Goal: Information Seeking & Learning: Learn about a topic

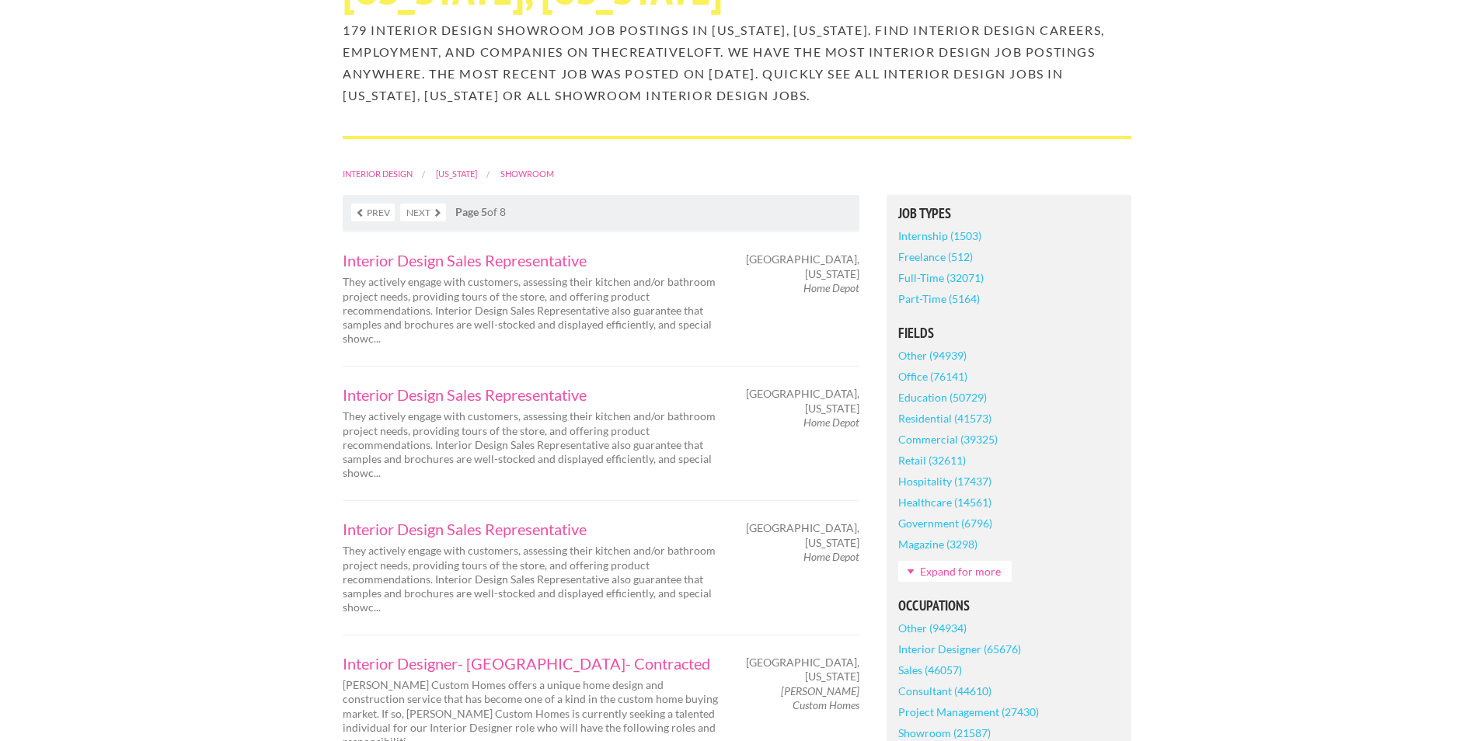
scroll to position [259, 0]
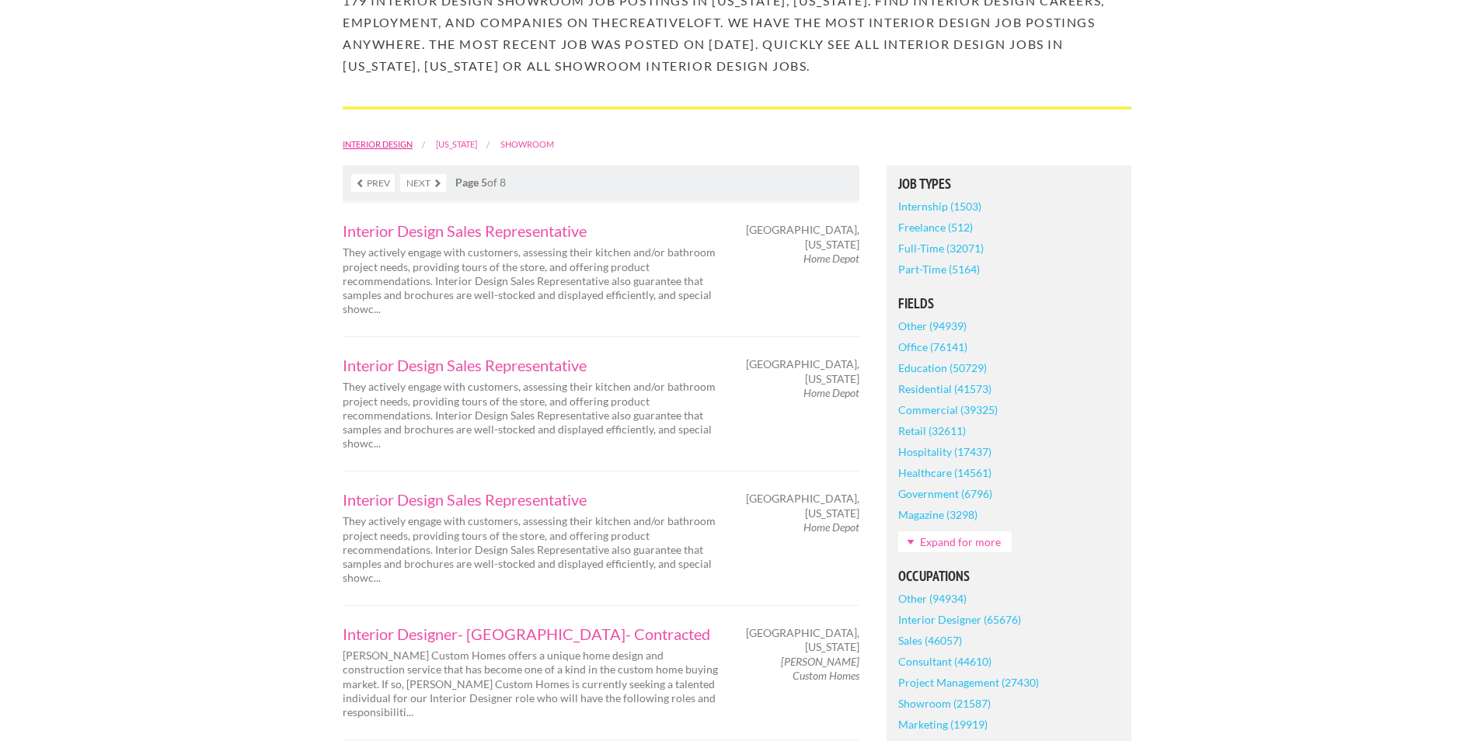
click at [378, 145] on link "Interior Design" at bounding box center [378, 144] width 70 height 10
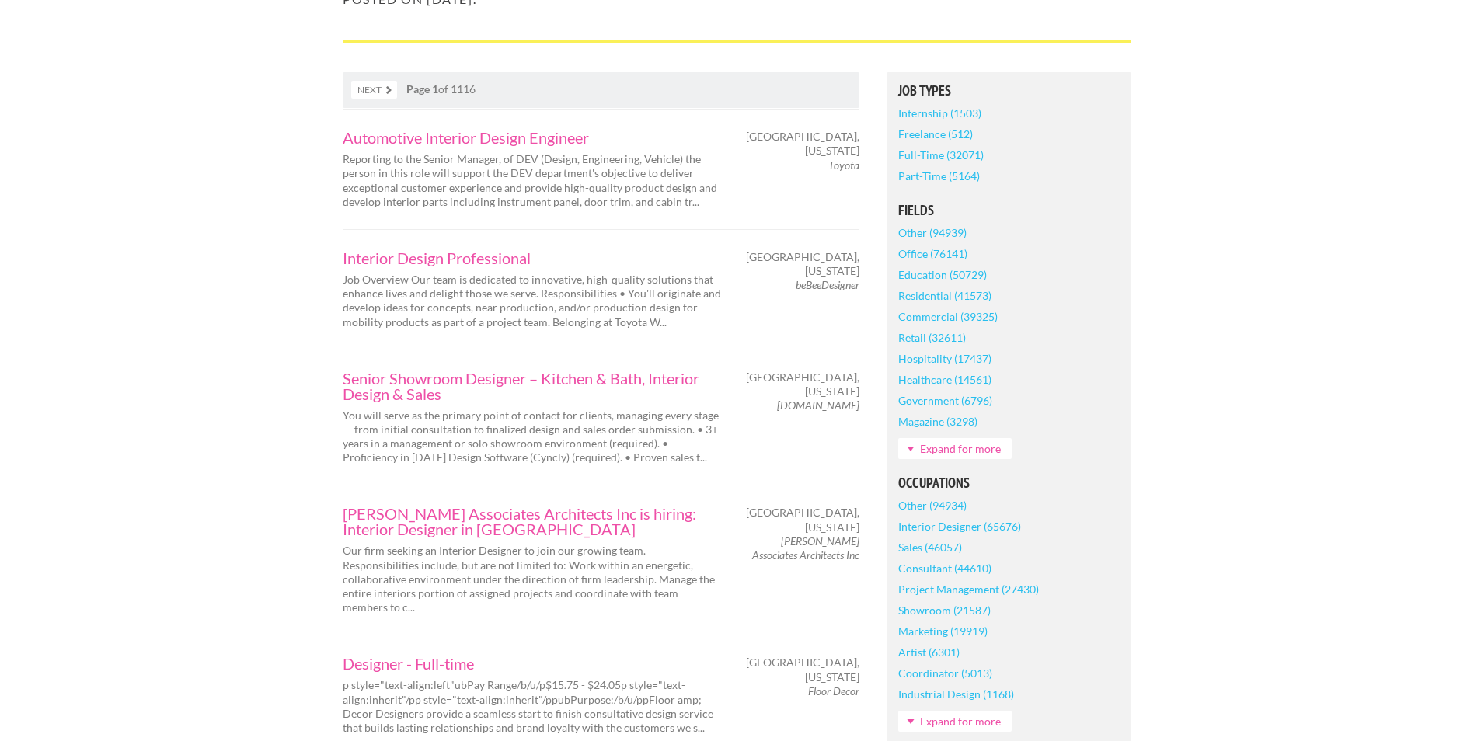
scroll to position [389, 0]
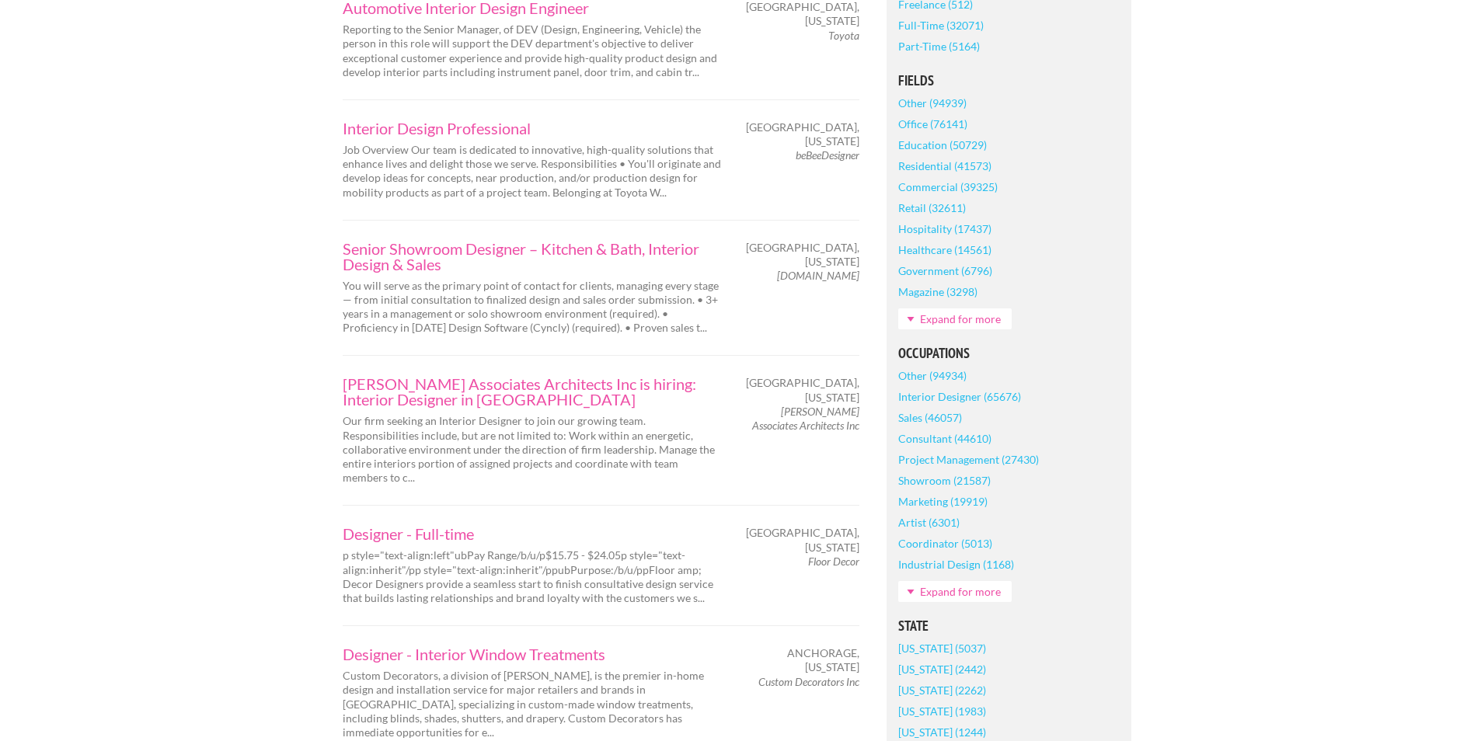
click at [957, 319] on link "Expand for more" at bounding box center [954, 319] width 113 height 21
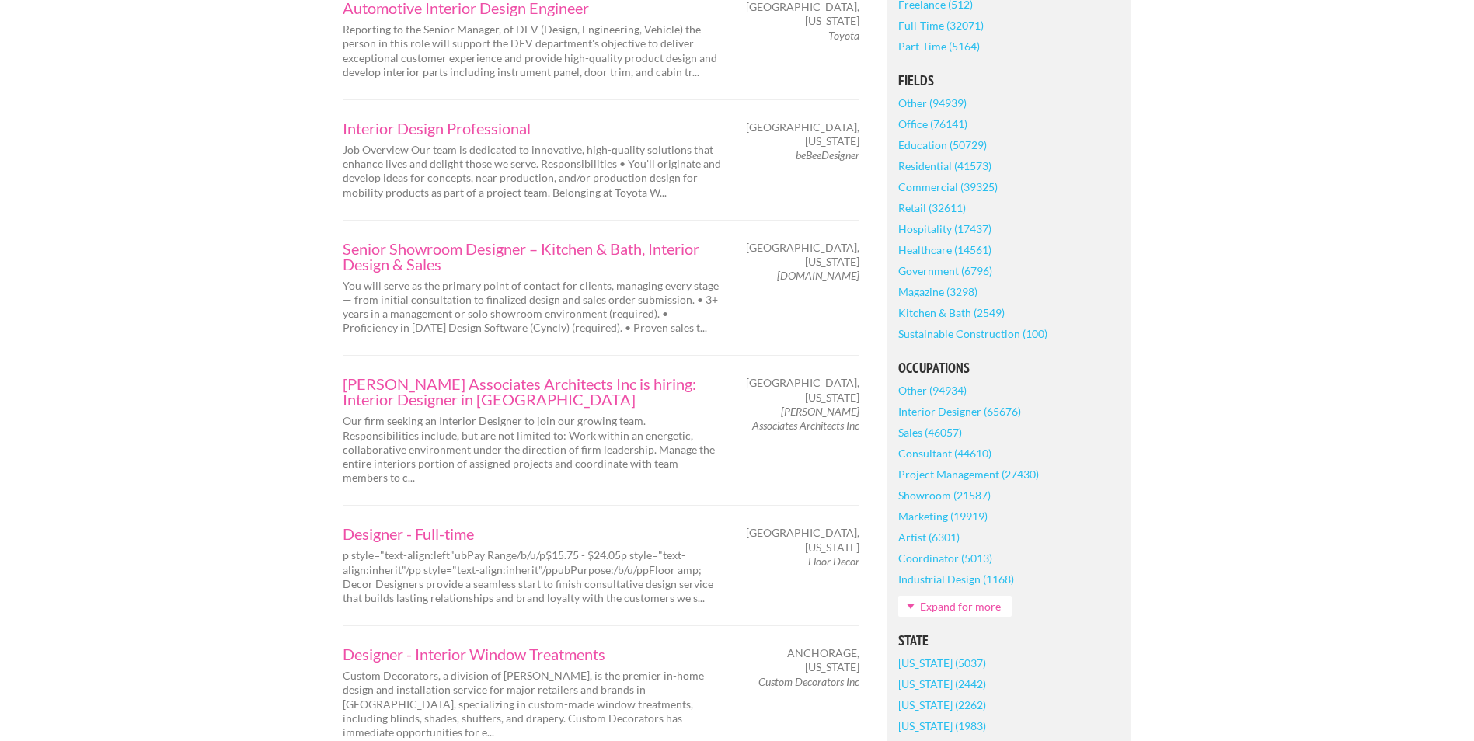
scroll to position [518, 0]
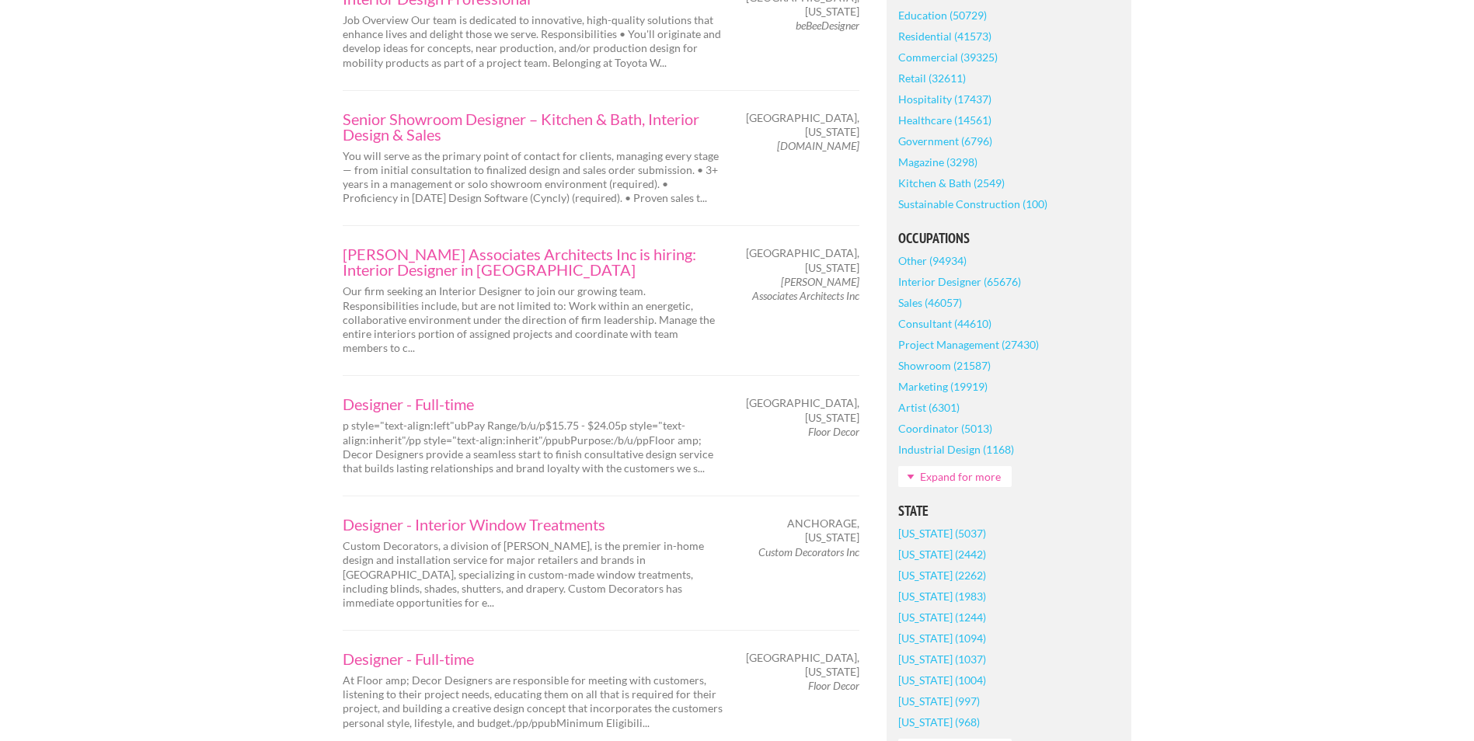
click at [969, 480] on link "Expand for more" at bounding box center [954, 476] width 113 height 21
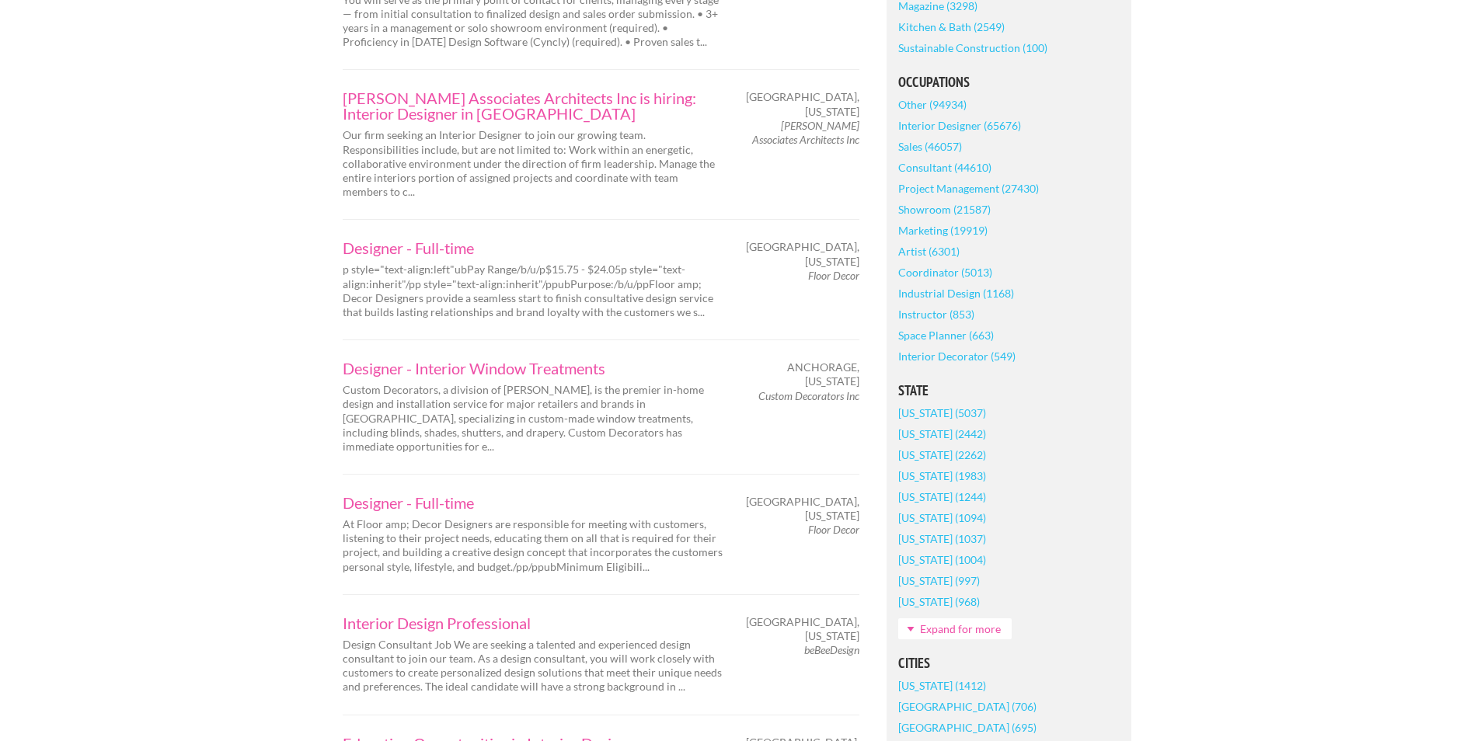
scroll to position [777, 0]
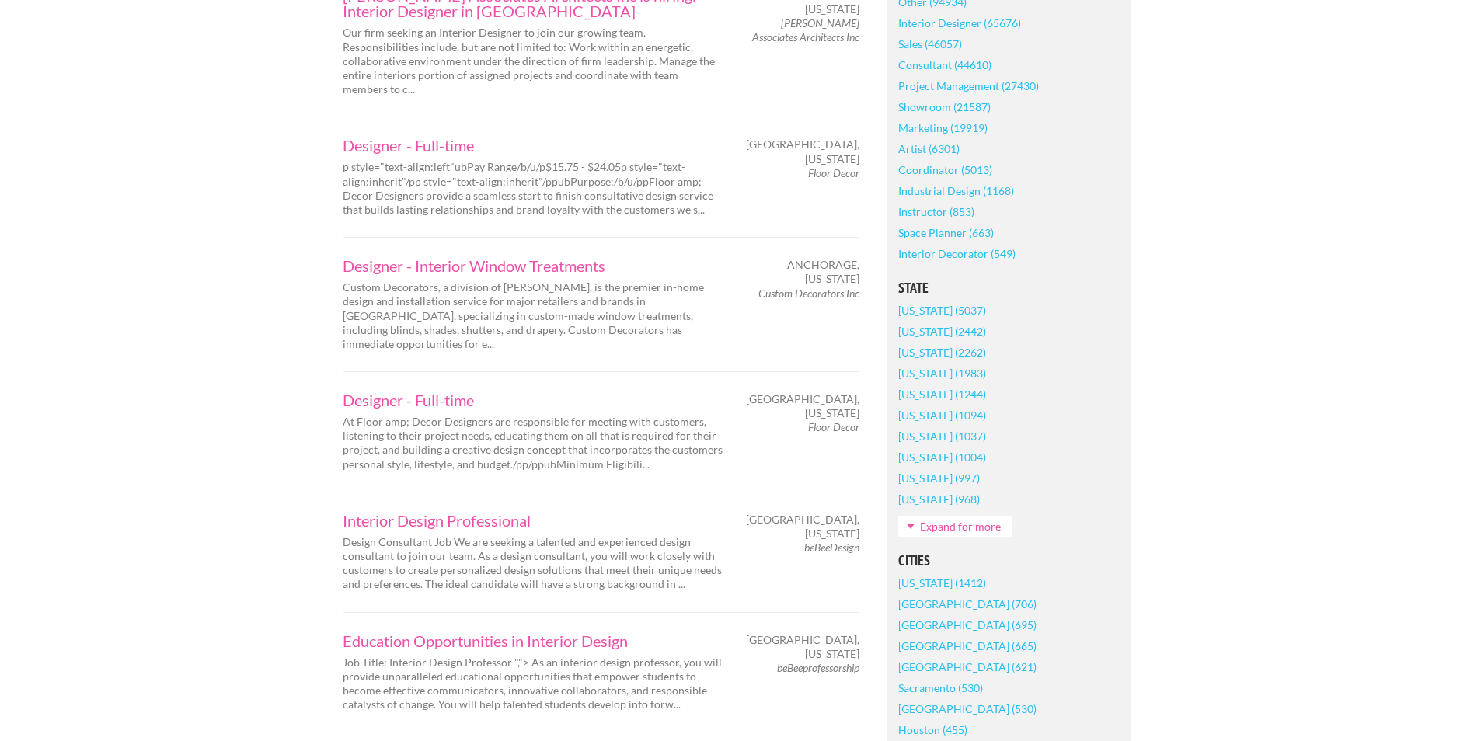
click at [920, 527] on link "Expand for more" at bounding box center [954, 526] width 113 height 21
click at [906, 377] on link "[US_STATE] (1983)" at bounding box center [942, 373] width 88 height 21
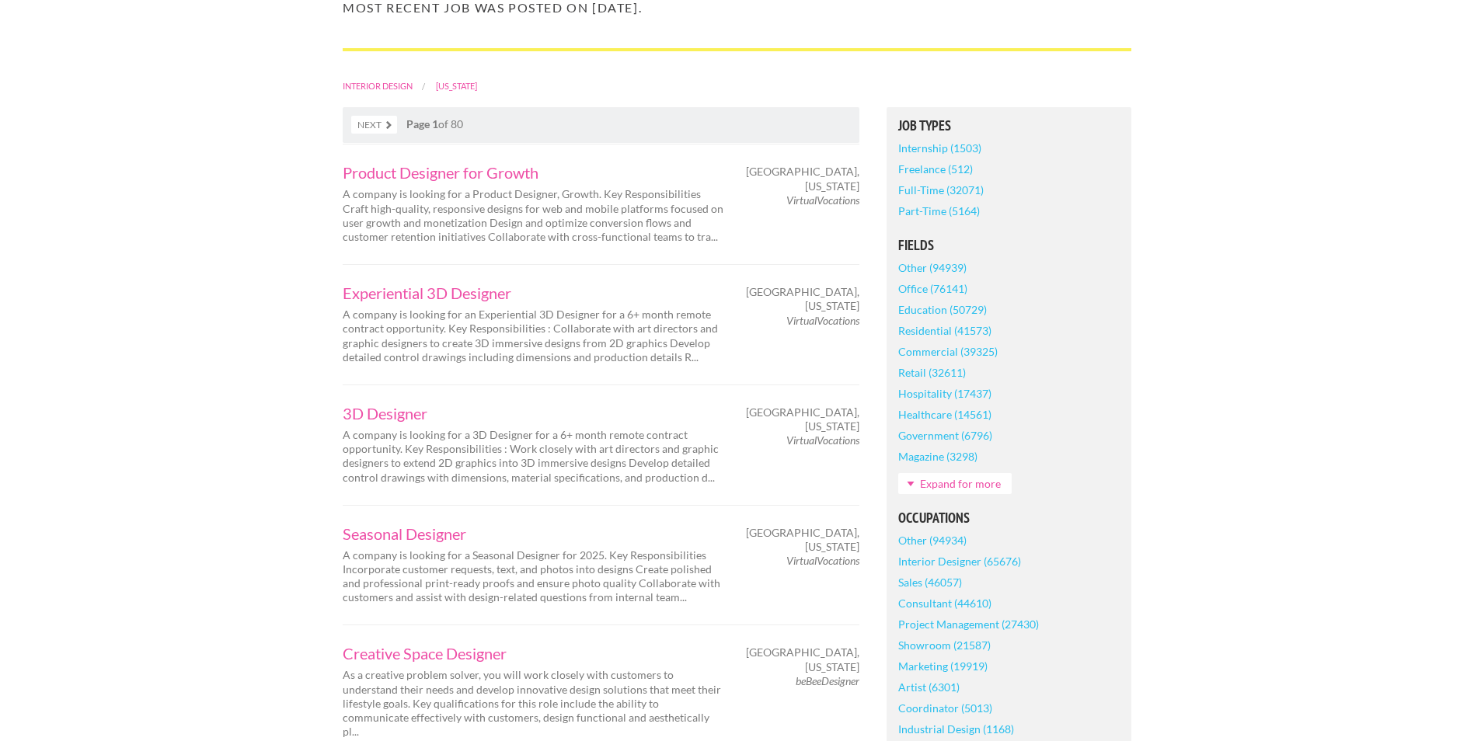
scroll to position [259, 0]
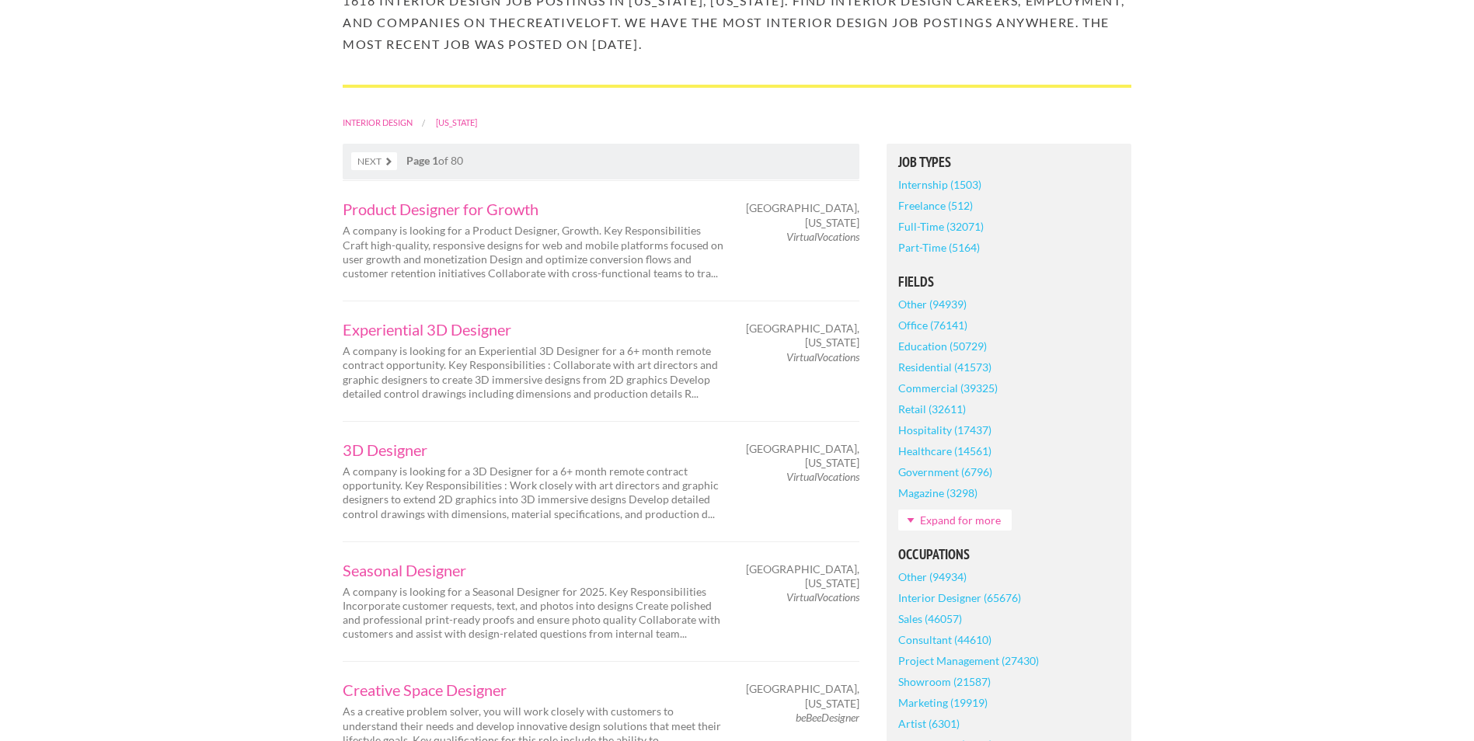
click at [947, 216] on link "Full-Time (32071)" at bounding box center [940, 226] width 85 height 21
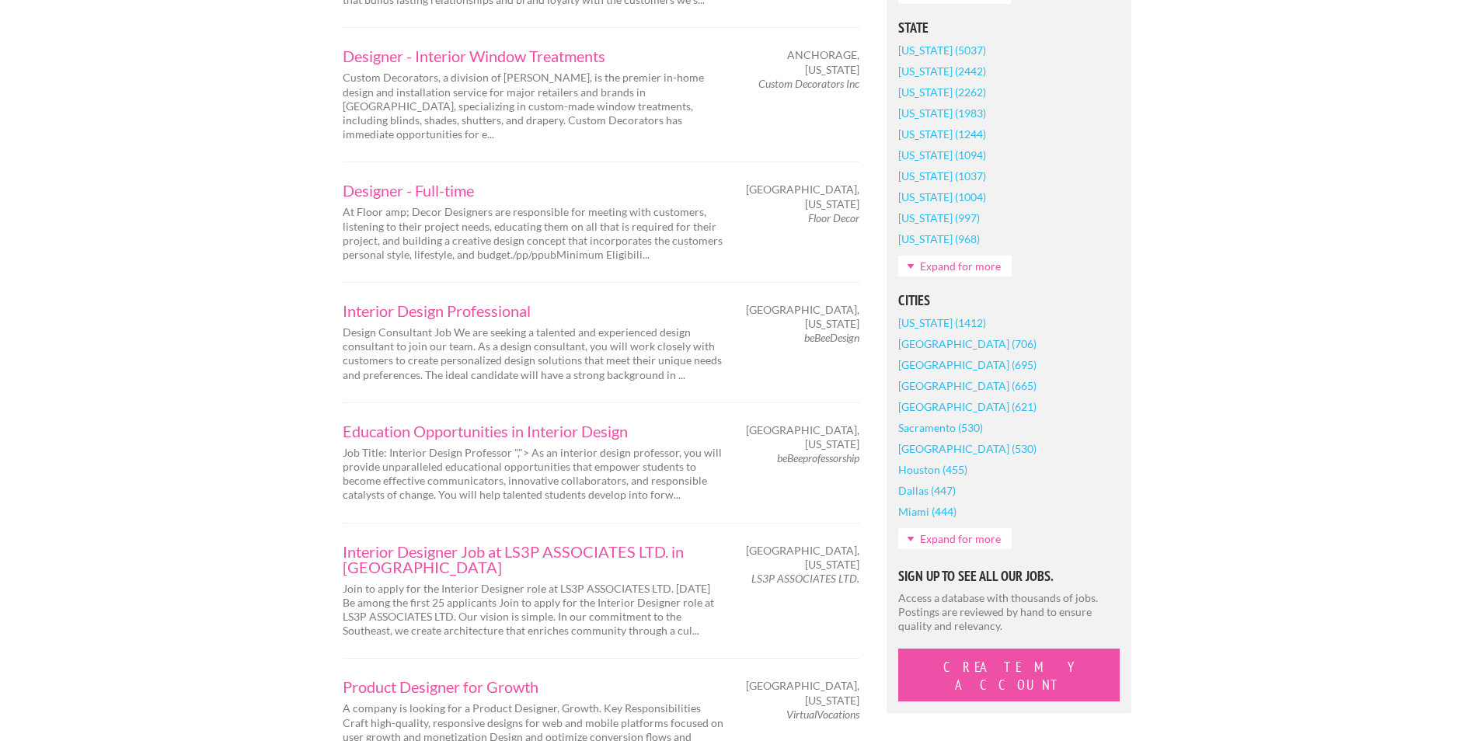
scroll to position [1036, 0]
click at [931, 265] on link "Expand for more" at bounding box center [954, 265] width 113 height 21
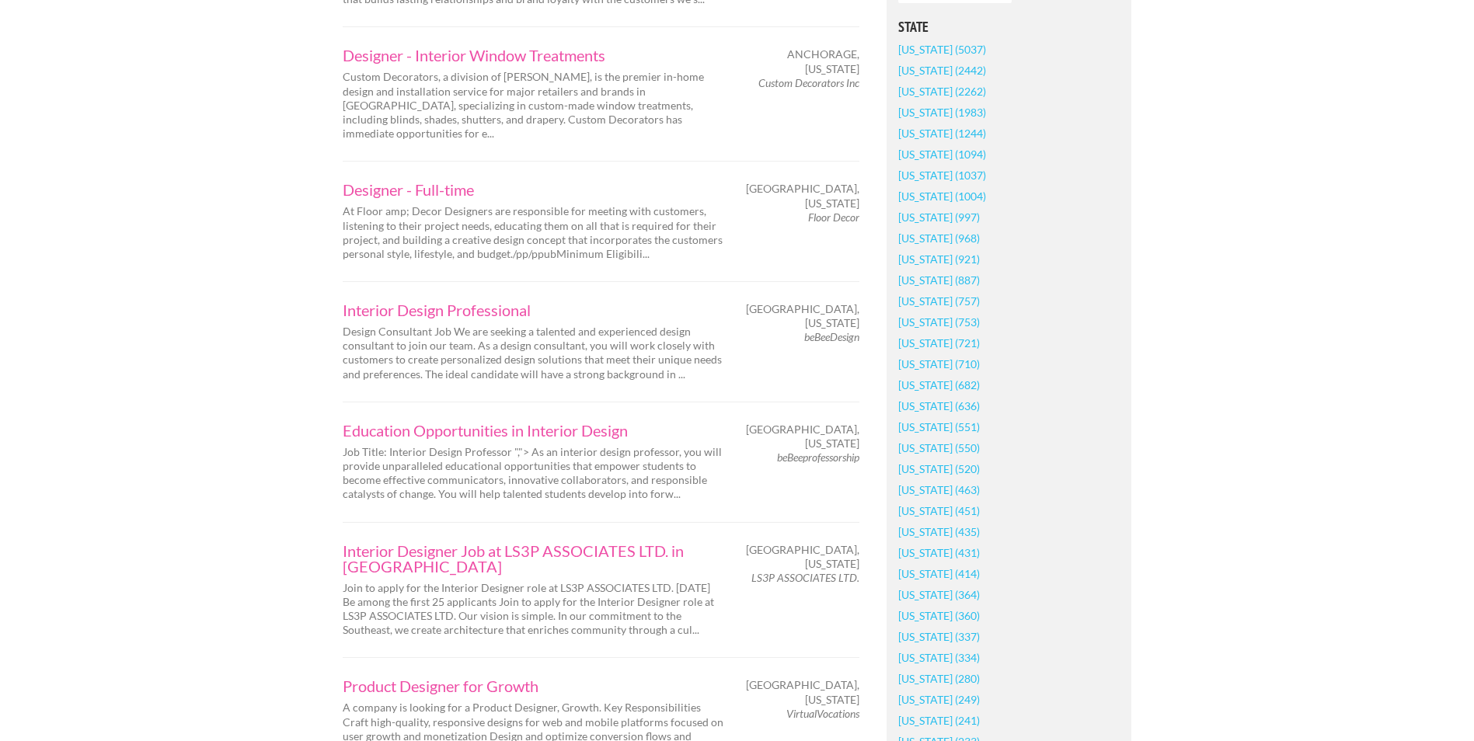
click at [933, 110] on link "[US_STATE] (1983)" at bounding box center [942, 112] width 88 height 21
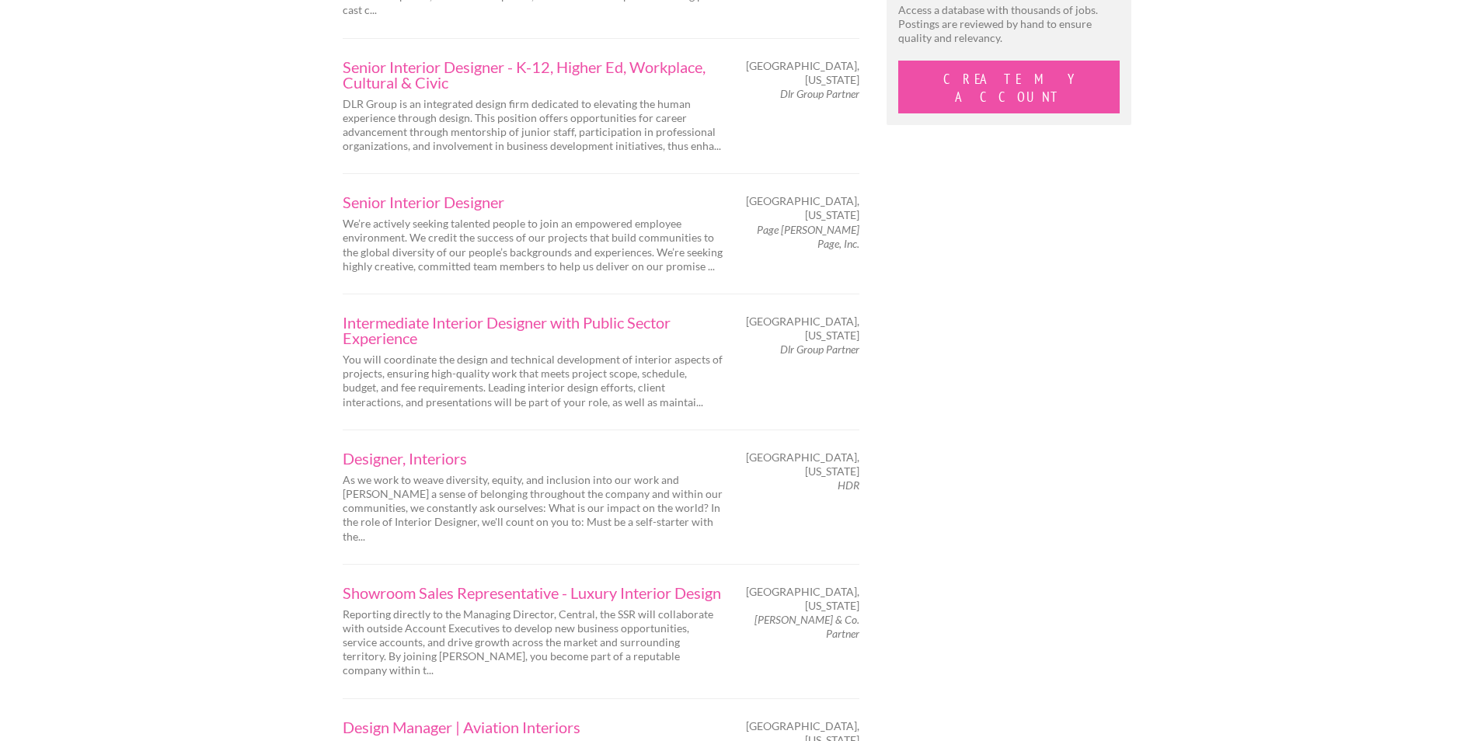
scroll to position [1684, 0]
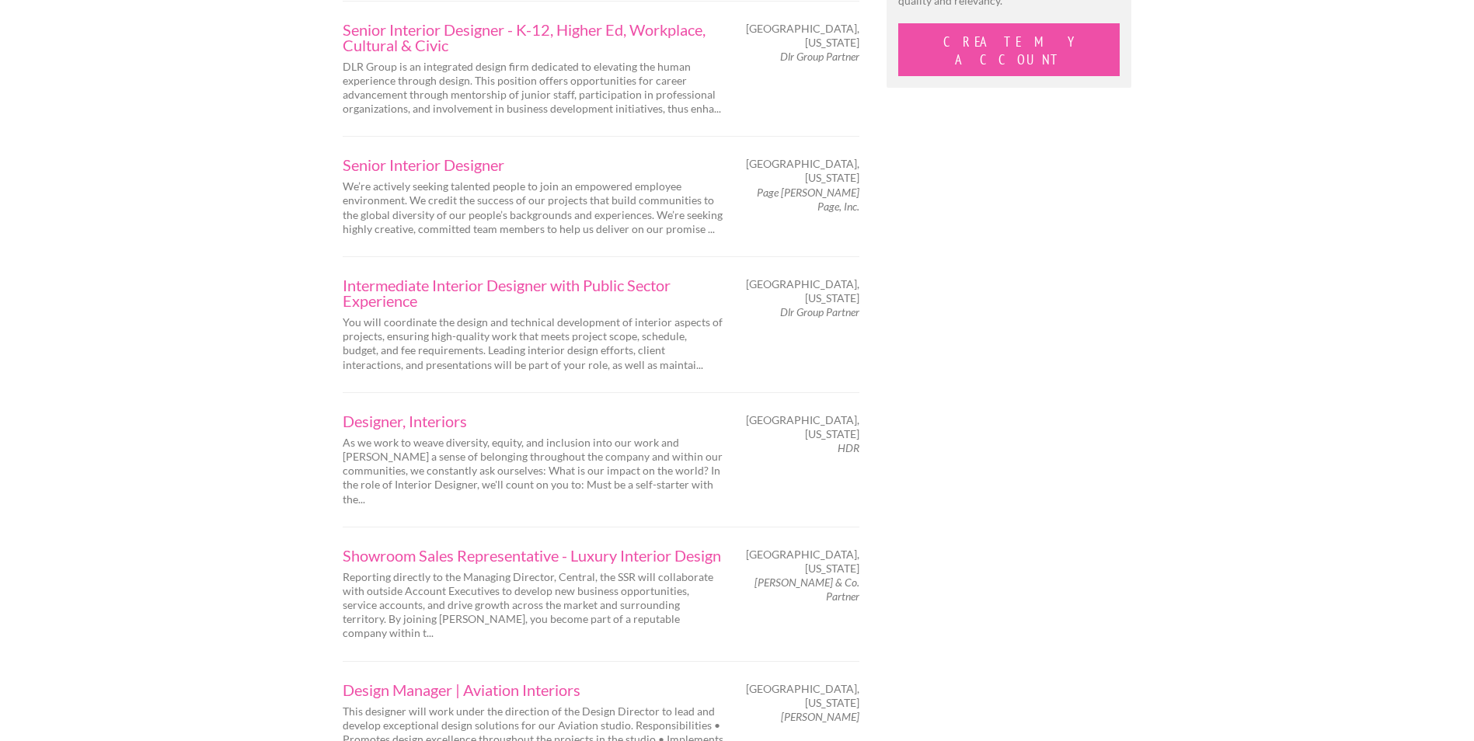
click at [839, 441] on em "HDR" at bounding box center [849, 447] width 22 height 13
copy div "HDR"
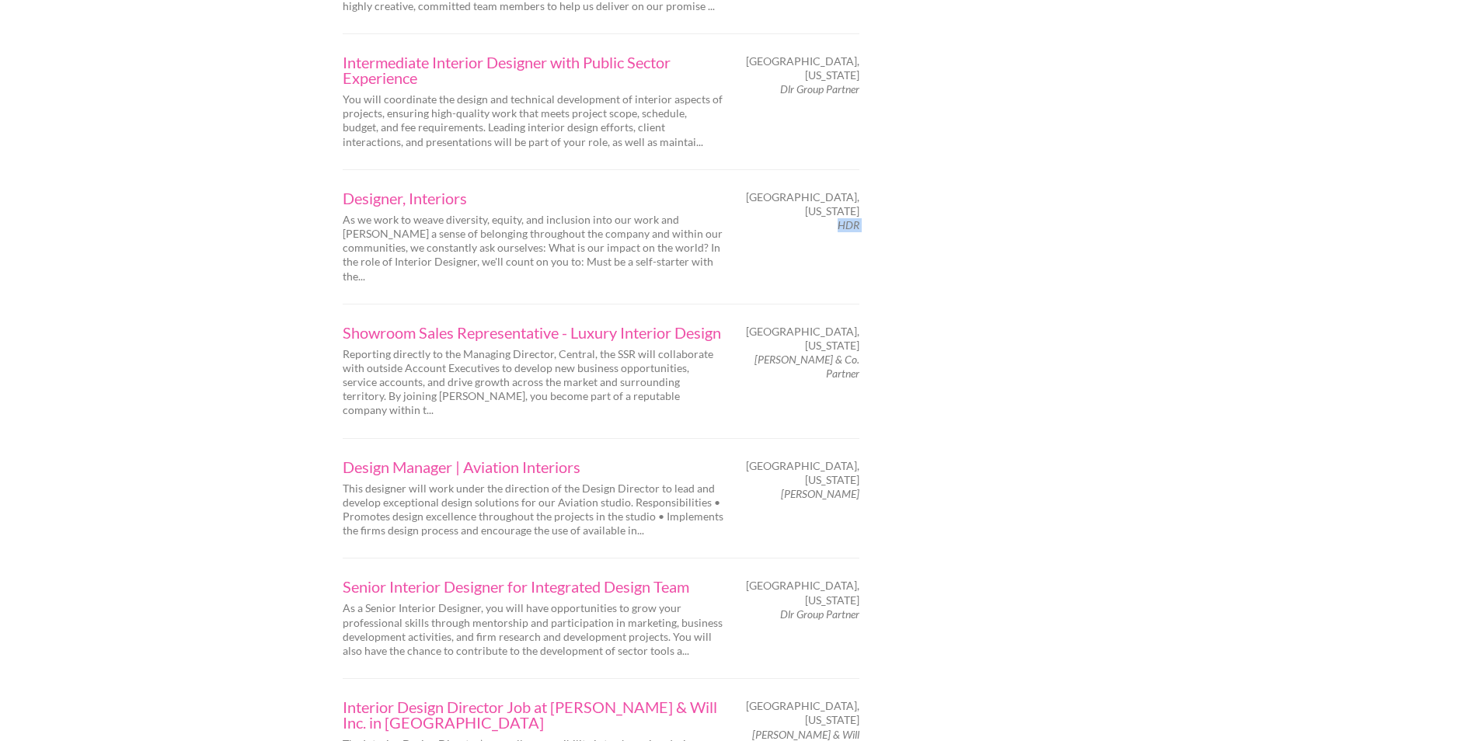
scroll to position [1943, 0]
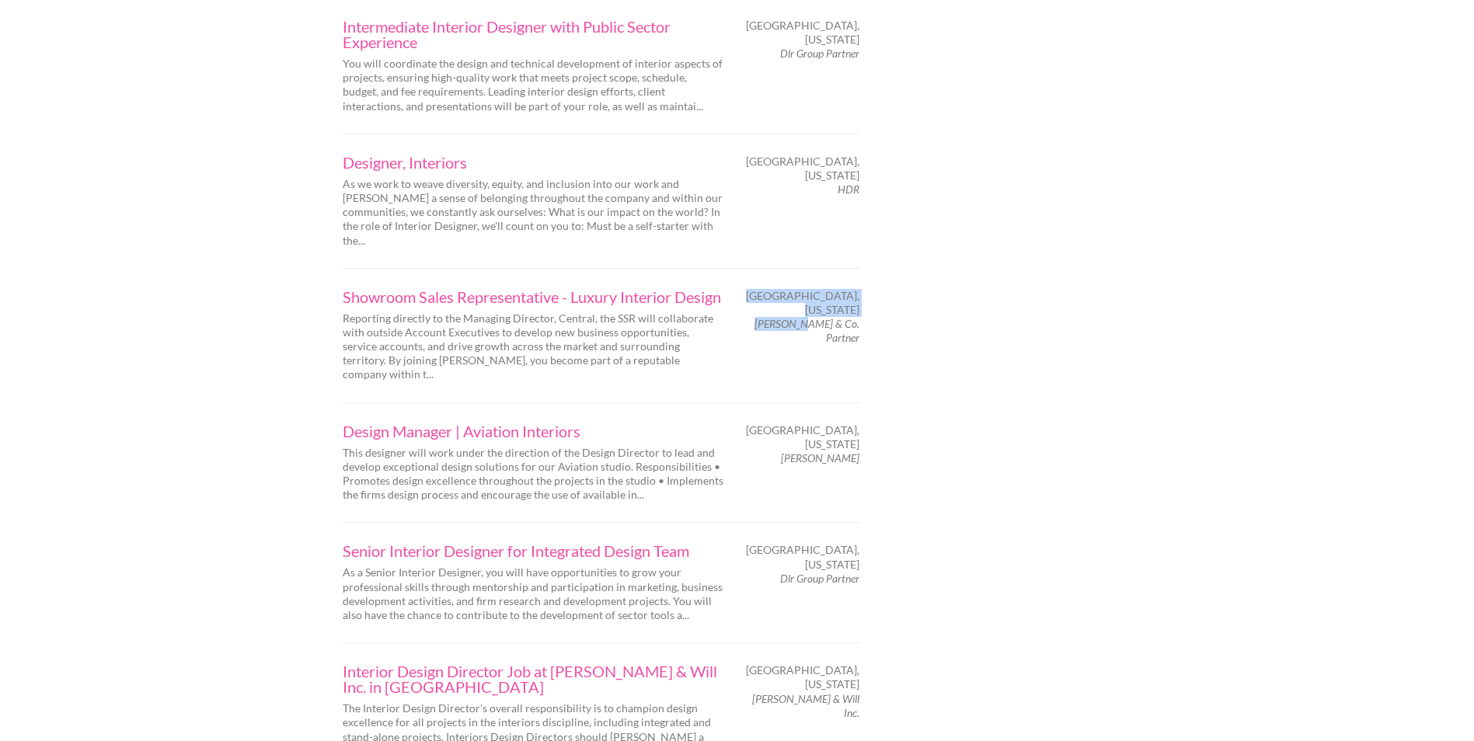
drag, startPoint x: 867, startPoint y: 206, endPoint x: 830, endPoint y: 211, distance: 36.9
click at [830, 289] on div "[GEOGRAPHIC_DATA], [US_STATE] [PERSON_NAME] & Co. Partner" at bounding box center [806, 317] width 136 height 57
drag, startPoint x: 830, startPoint y: 211, endPoint x: 875, endPoint y: 210, distance: 45.1
click at [835, 317] on em "Schumacher & Co. Partner" at bounding box center [807, 330] width 105 height 27
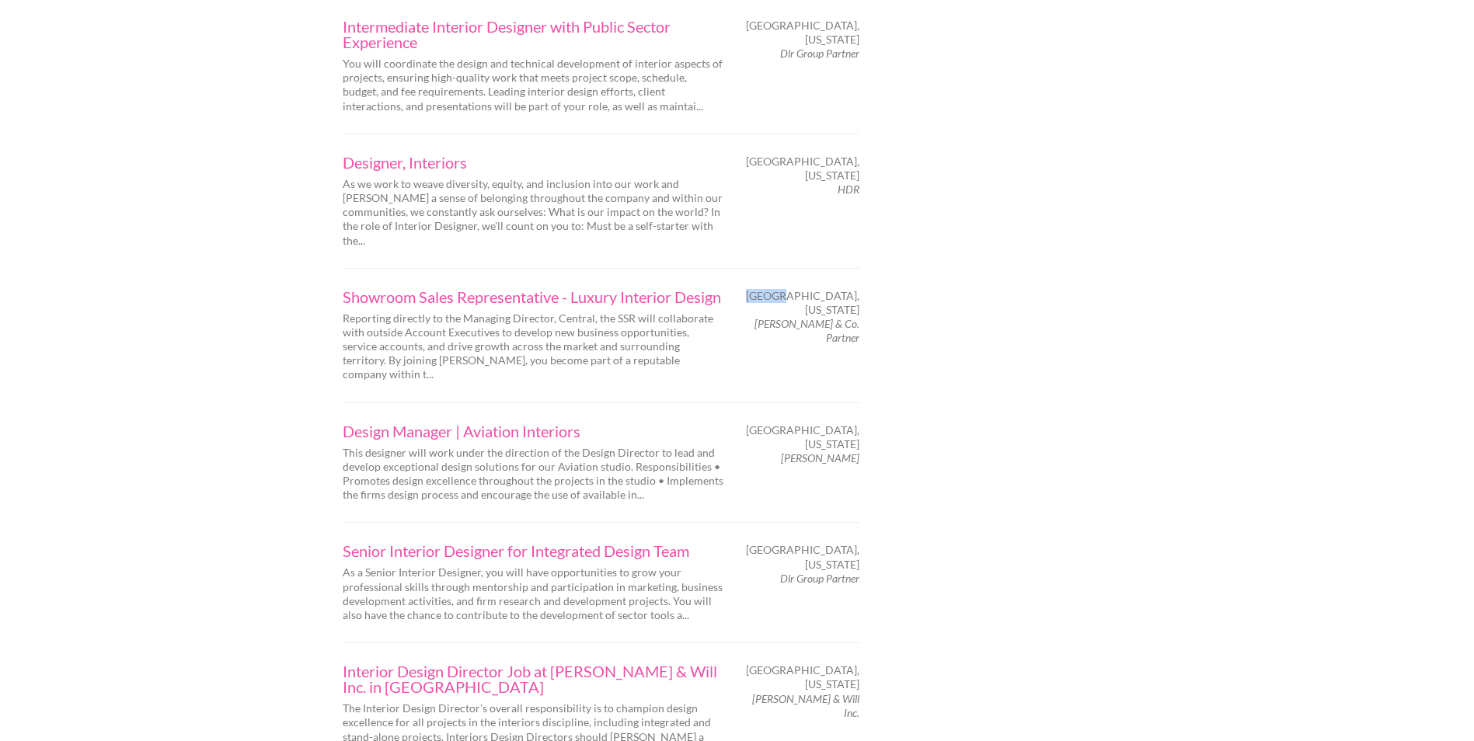
click at [872, 289] on div "Dallas, Texas Schumacher & Co. Partner" at bounding box center [806, 317] width 136 height 57
click at [859, 289] on div "Dallas, Texas Schumacher & Co. Partner" at bounding box center [806, 317] width 136 height 57
copy div "Dallas, Texas Schumacher & Co. Partner"
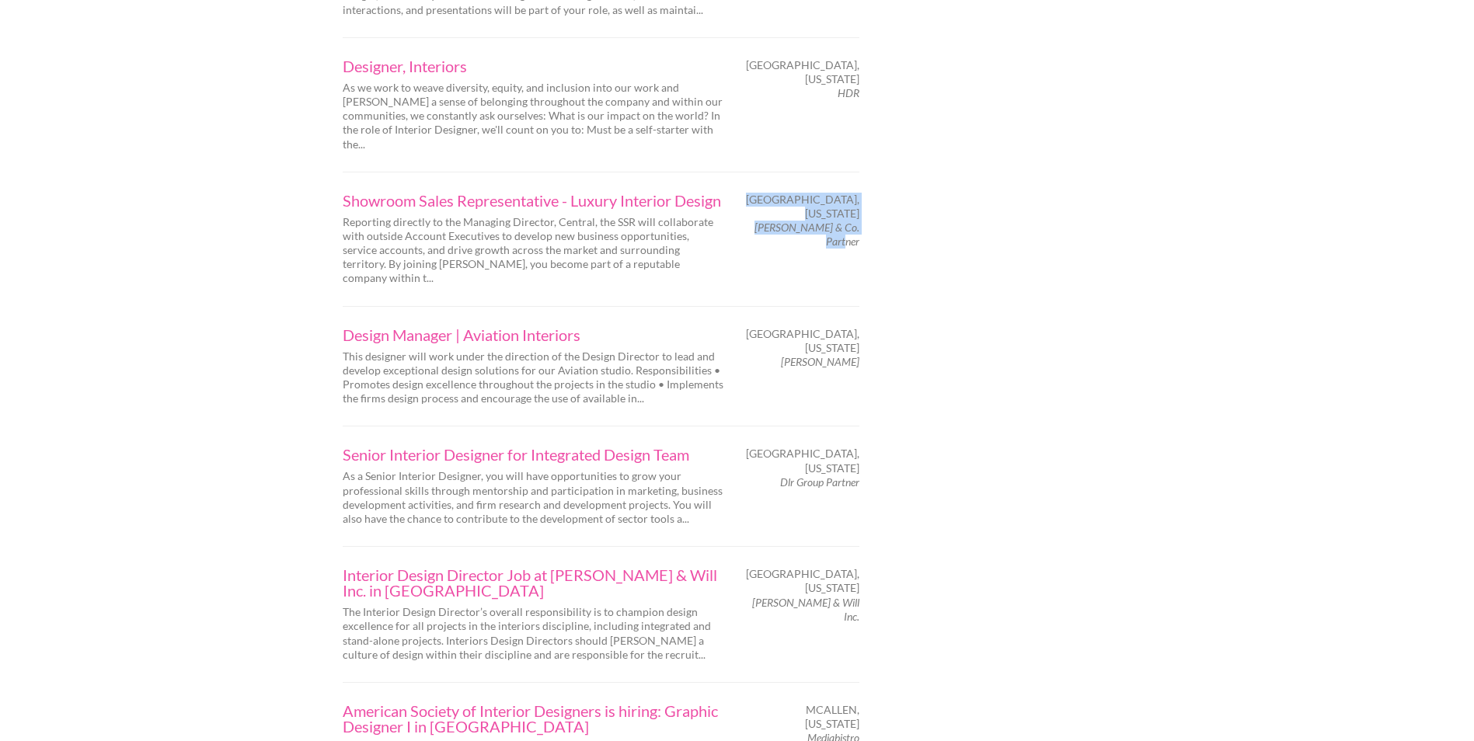
scroll to position [2073, 0]
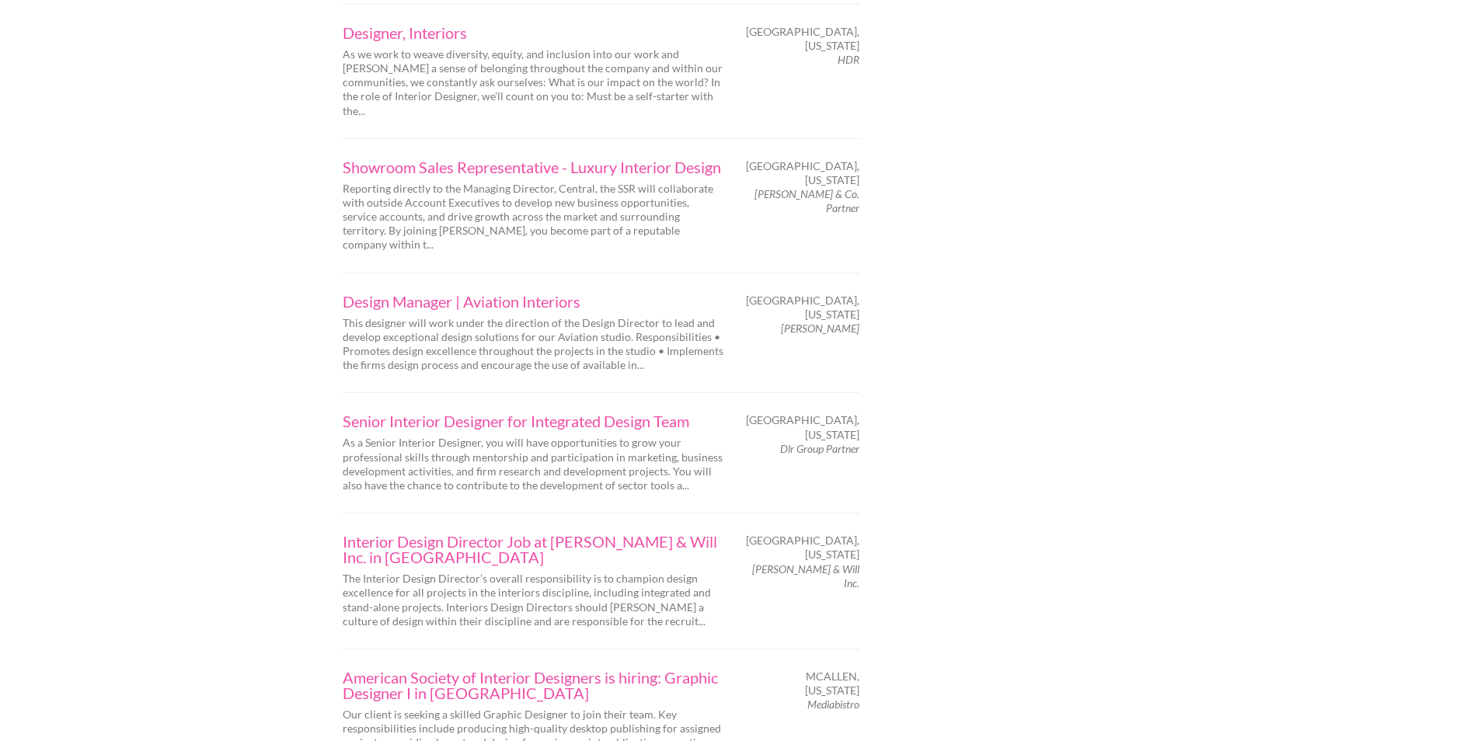
click at [800, 442] on em "Dlr Group Partner" at bounding box center [819, 448] width 79 height 13
copy div "Dlr Group Partner"
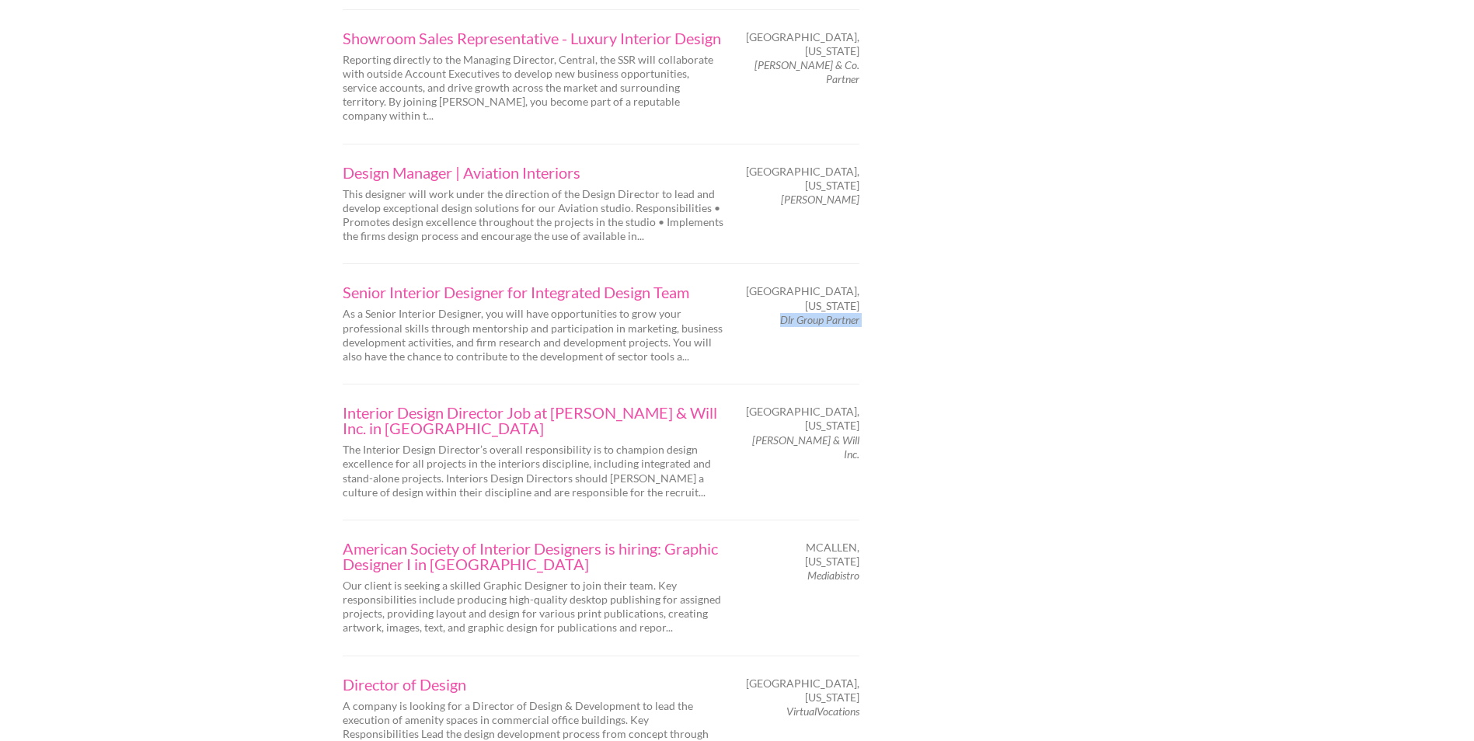
scroll to position [2331, 0]
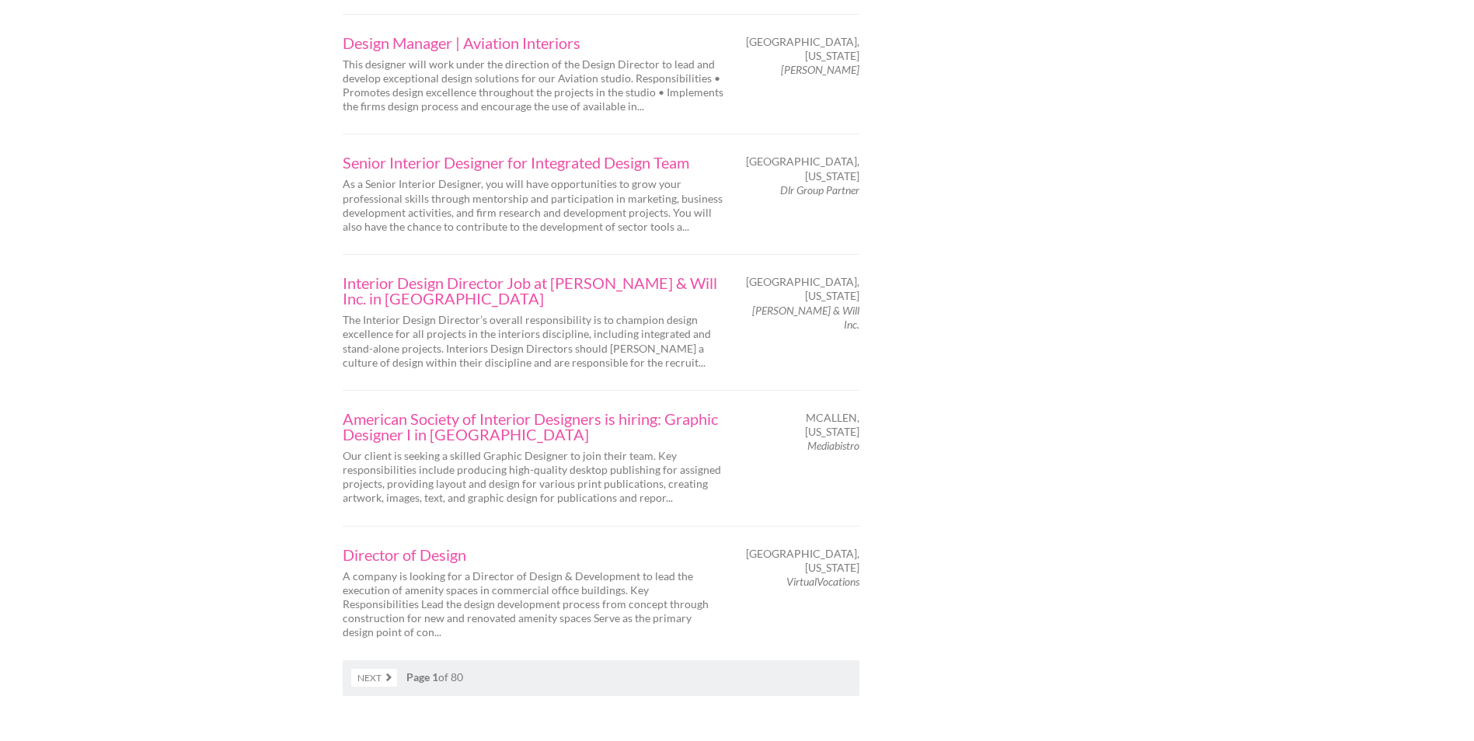
click at [818, 439] on em "Mediabistro" at bounding box center [833, 445] width 52 height 13
drag, startPoint x: 818, startPoint y: 333, endPoint x: 750, endPoint y: 560, distance: 236.8
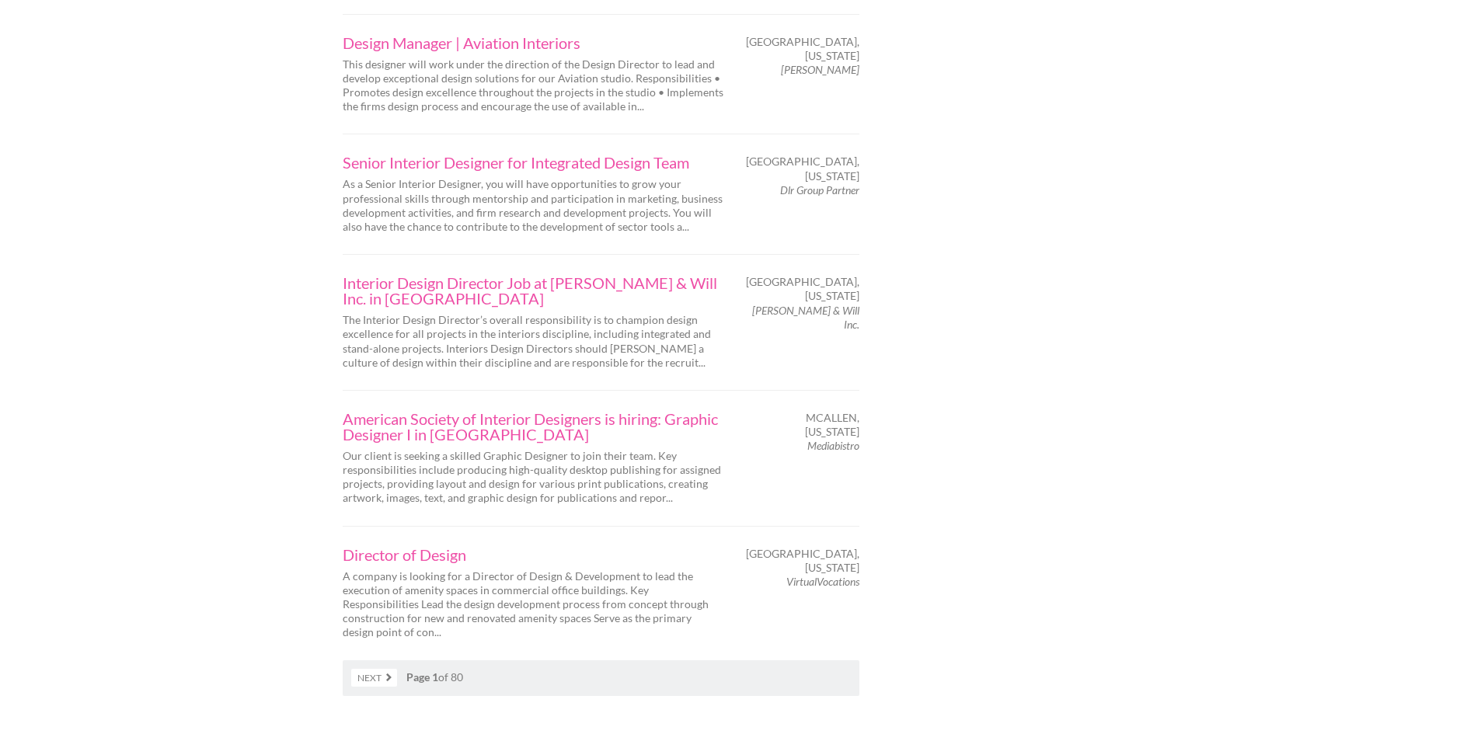
click at [751, 661] on nav "Next Page 1 of 80" at bounding box center [601, 679] width 517 height 36
click at [380, 669] on link "Next" at bounding box center [374, 678] width 46 height 18
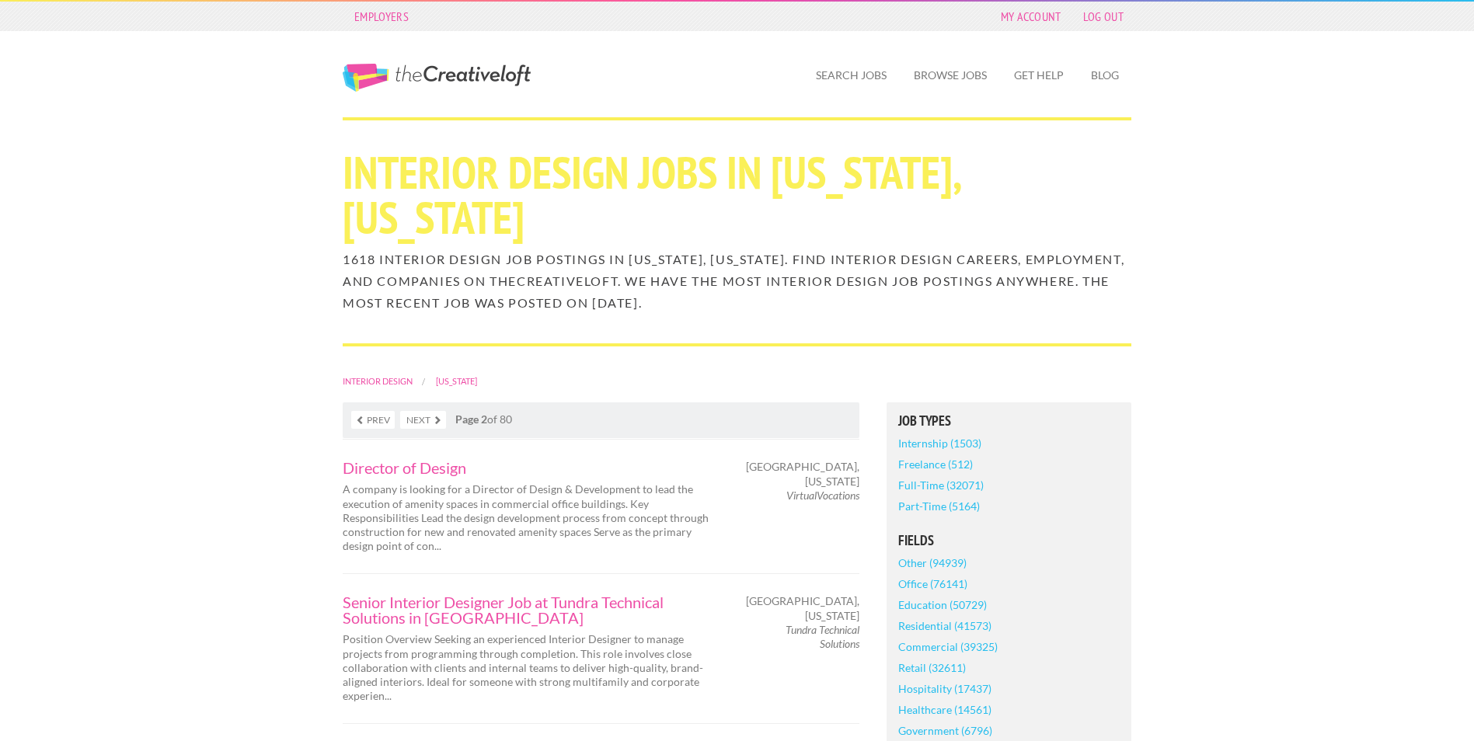
scroll to position [130, 0]
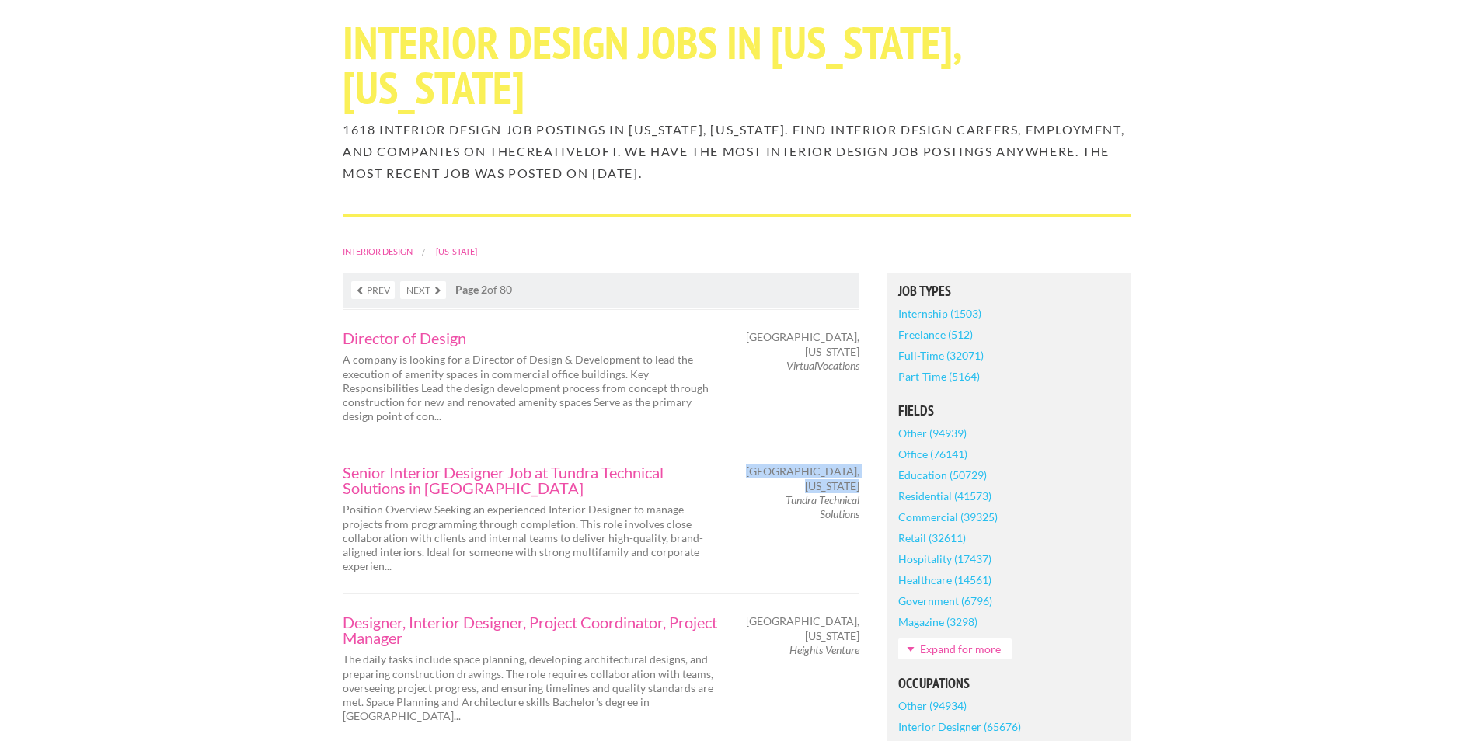
drag, startPoint x: 781, startPoint y: 429, endPoint x: 797, endPoint y: 469, distance: 43.6
click at [797, 469] on div "Senior Interior Designer Job at Tundra Technical Solutions in [GEOGRAPHIC_DATA]…" at bounding box center [602, 519] width 544 height 109
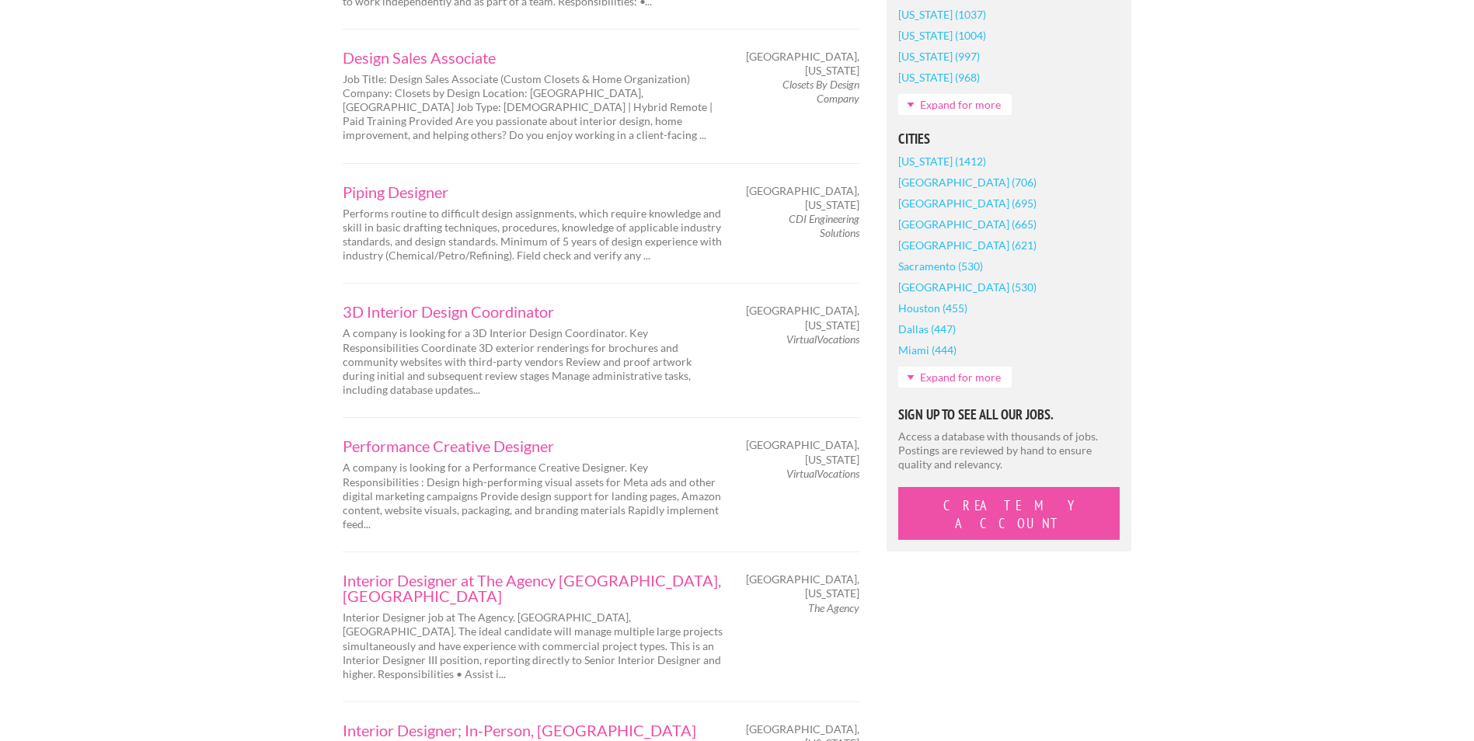
scroll to position [1296, 0]
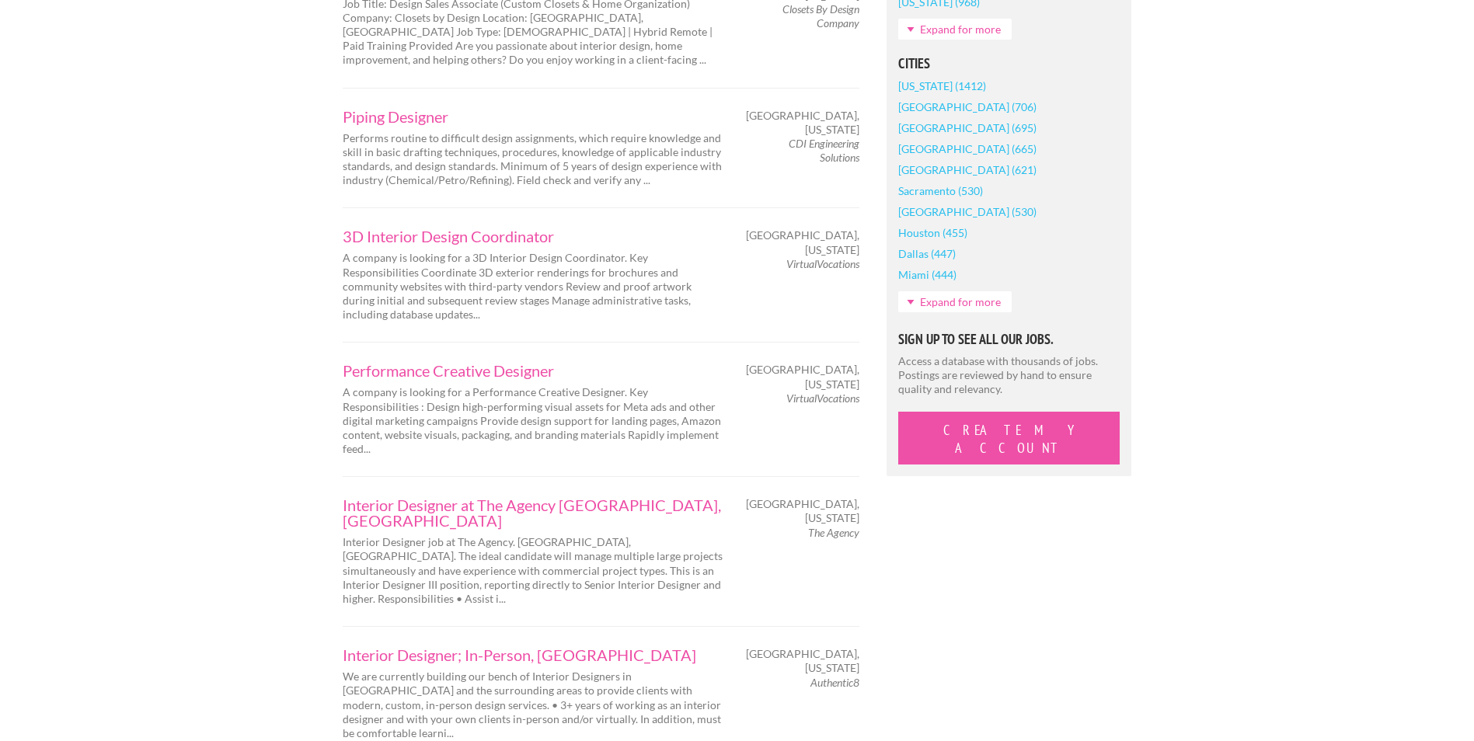
drag, startPoint x: 799, startPoint y: 388, endPoint x: 860, endPoint y: 379, distance: 62.0
click at [860, 497] on div "Interior Designer at The Agency [GEOGRAPHIC_DATA], [GEOGRAPHIC_DATA] Interior D…" at bounding box center [602, 551] width 544 height 109
click at [860, 497] on div "[GEOGRAPHIC_DATA], [US_STATE] The Agency" at bounding box center [806, 518] width 136 height 43
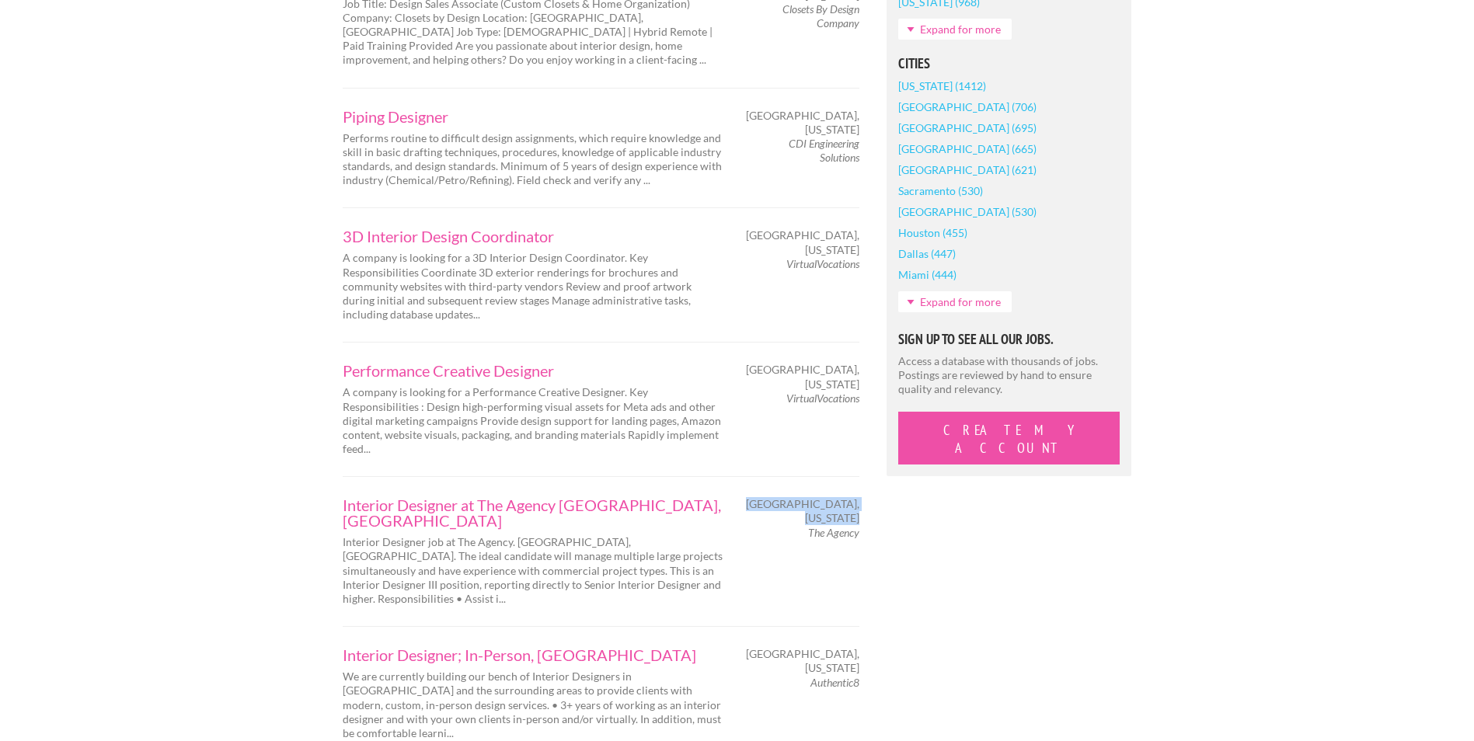
click at [857, 526] on em "The Agency" at bounding box center [833, 532] width 51 height 13
click at [853, 526] on em "The Agency" at bounding box center [833, 532] width 51 height 13
copy div "The Agency"
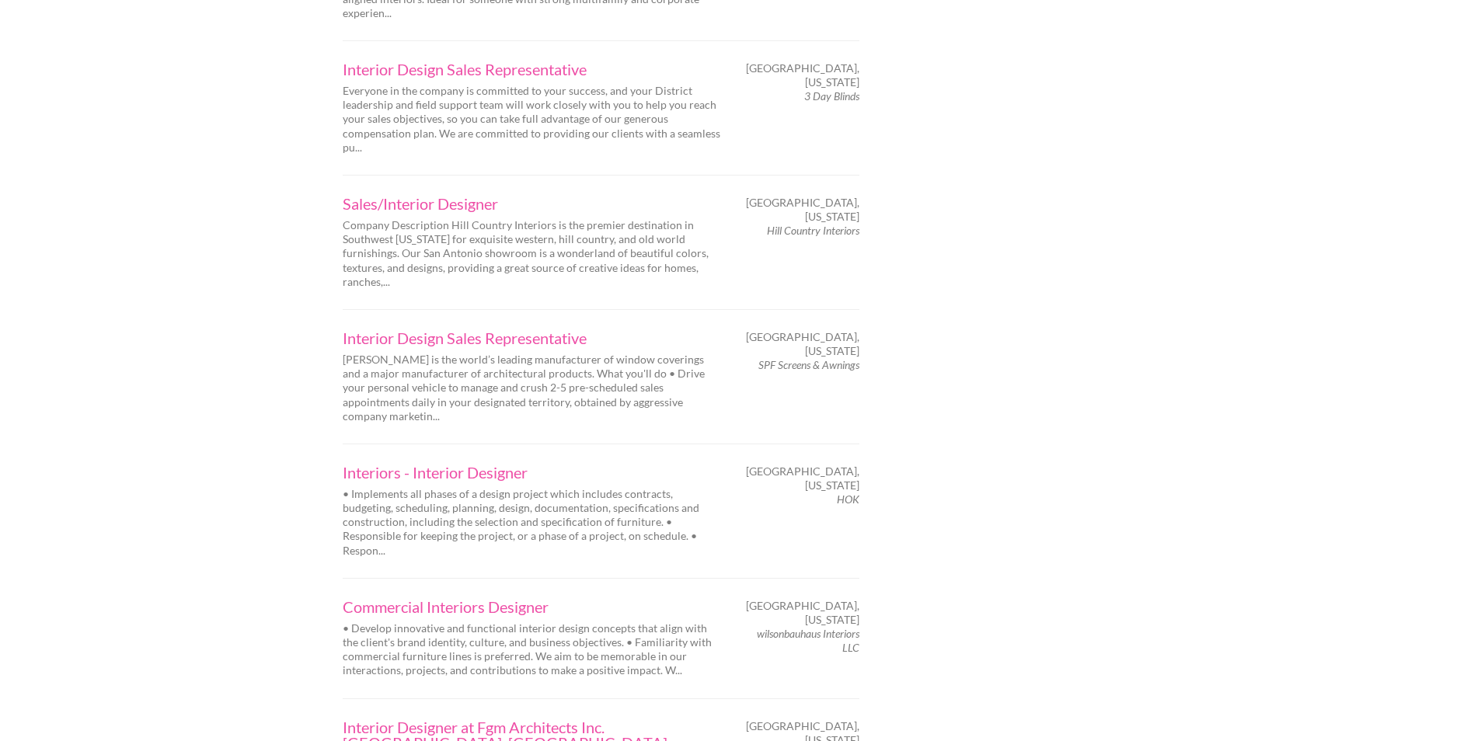
scroll to position [2202, 0]
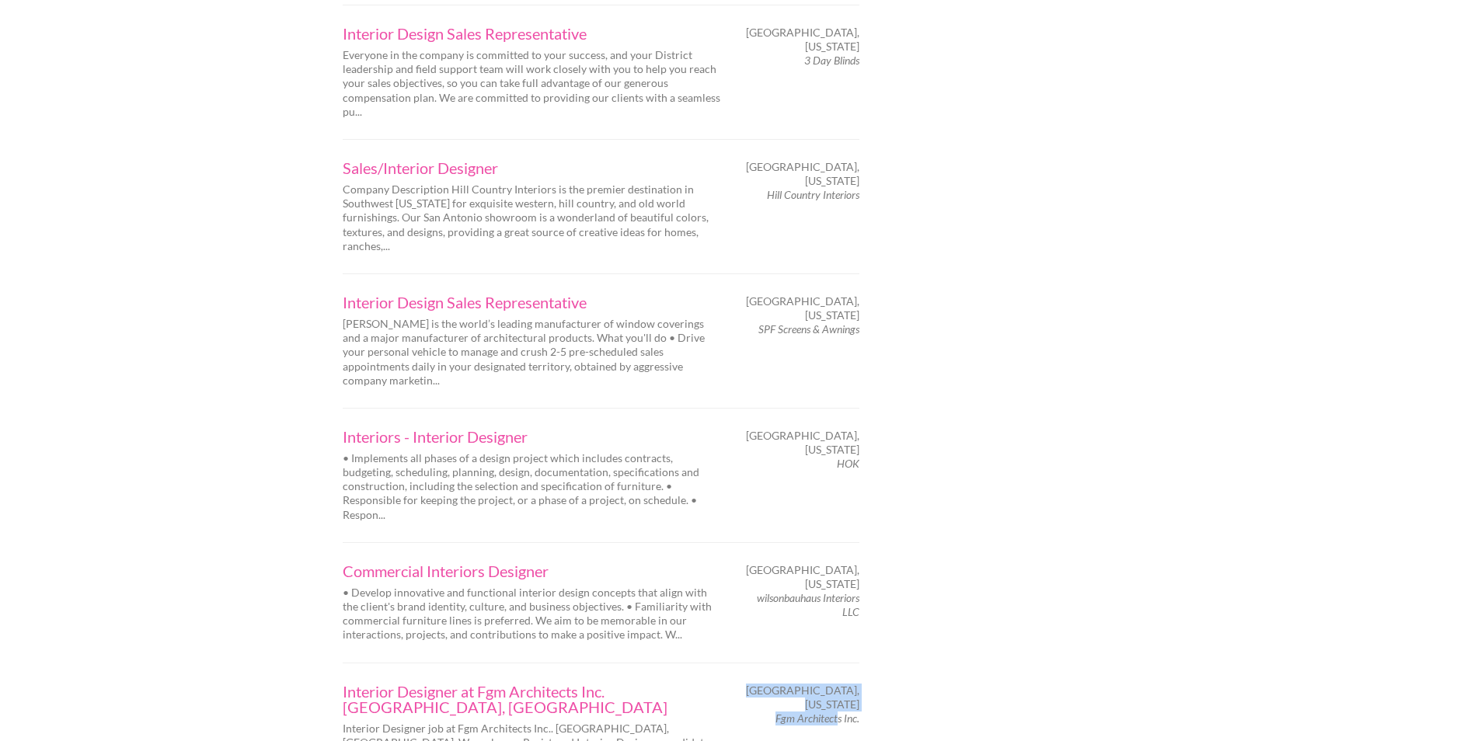
drag, startPoint x: 759, startPoint y: 460, endPoint x: 839, endPoint y: 459, distance: 79.3
click at [839, 684] on div "[GEOGRAPHIC_DATA], [US_STATE] Fgm Architects Inc." at bounding box center [806, 705] width 136 height 43
click at [839, 712] on em "Fgm Architects Inc." at bounding box center [818, 718] width 84 height 13
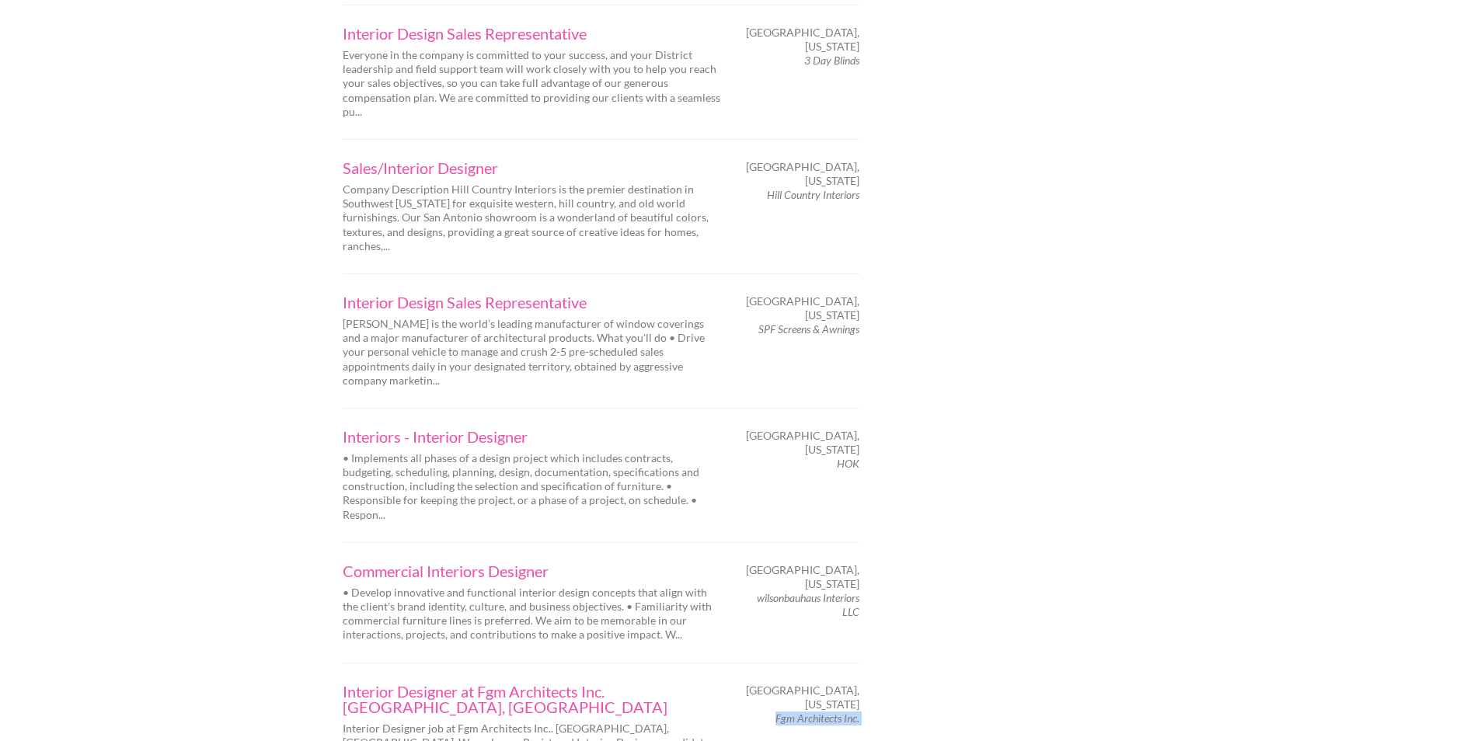
click at [839, 712] on em "Fgm Architects Inc." at bounding box center [818, 718] width 84 height 13
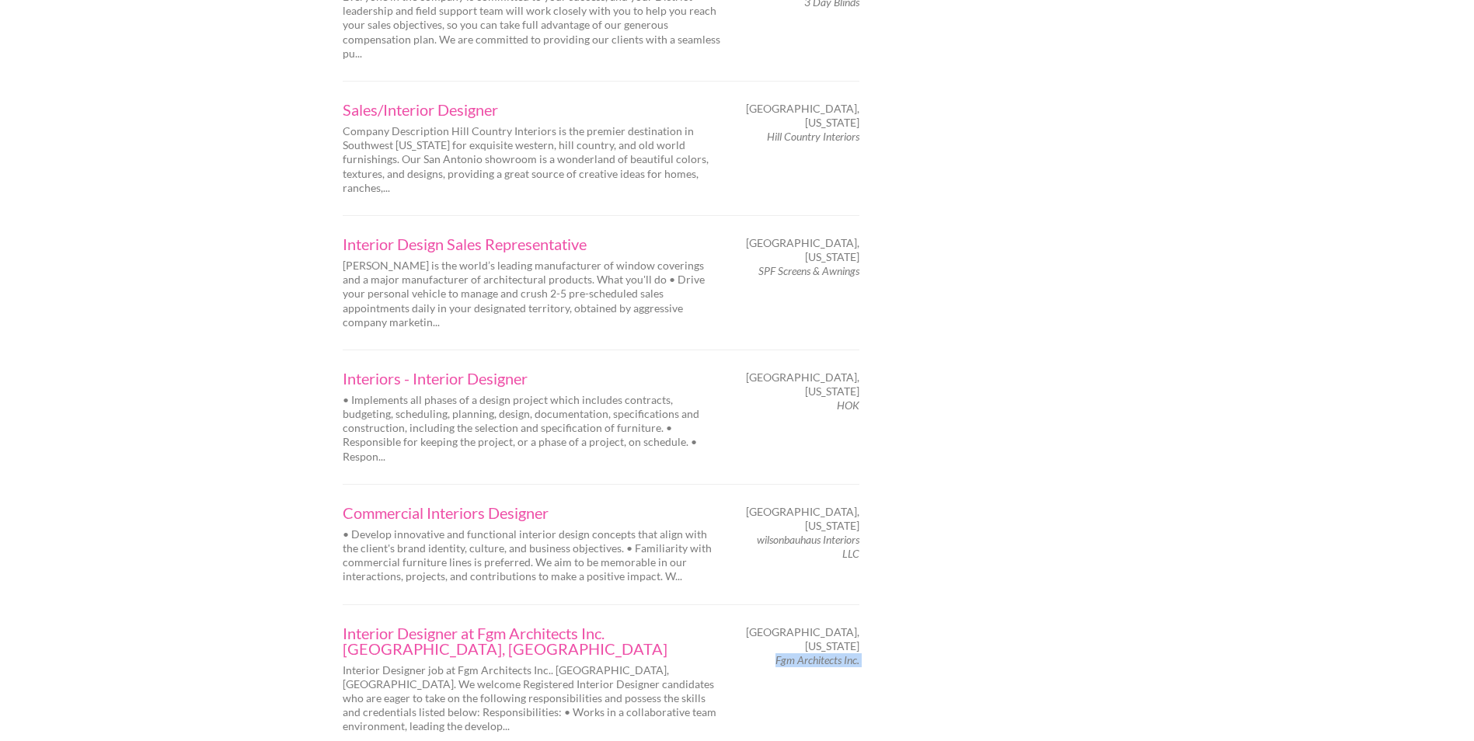
scroll to position [2331, 0]
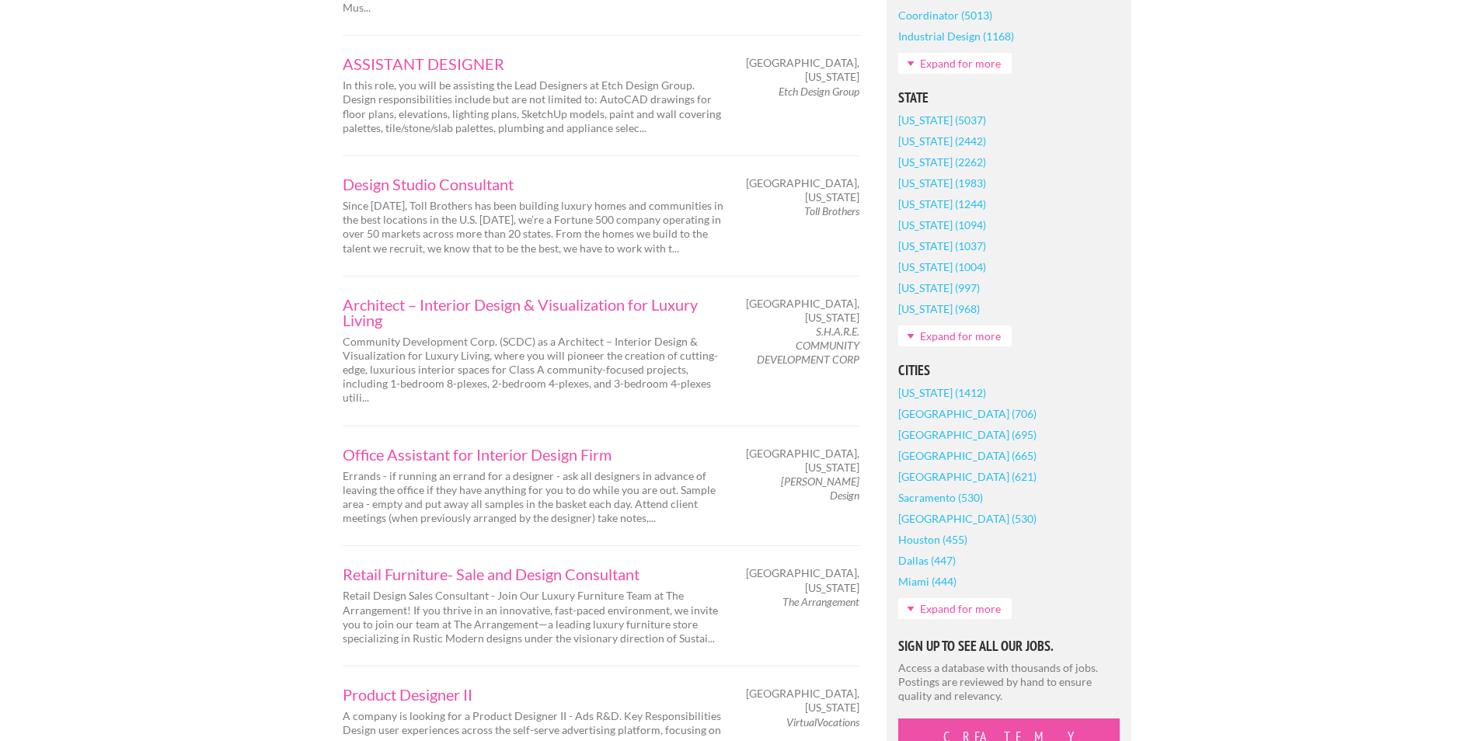
scroll to position [1036, 0]
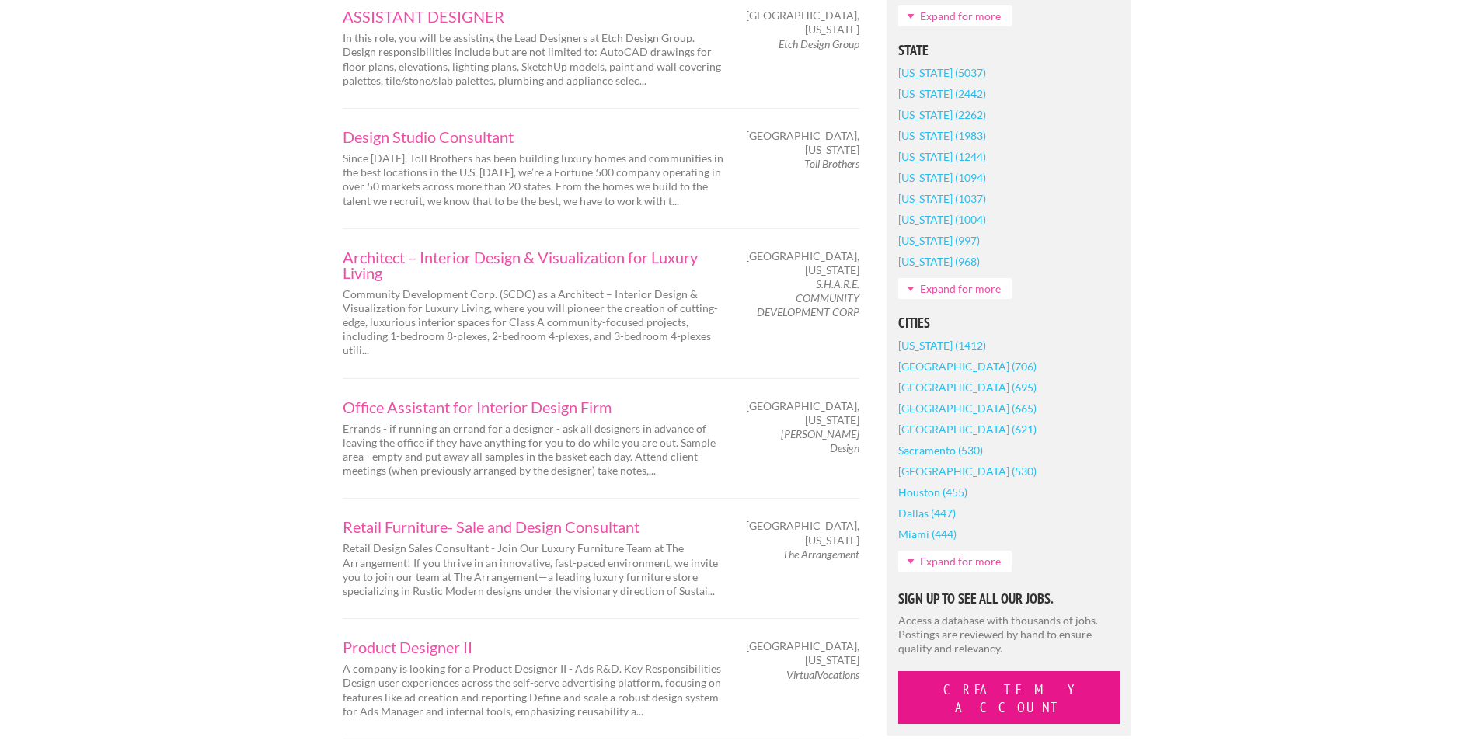
drag, startPoint x: 1029, startPoint y: 642, endPoint x: 989, endPoint y: 677, distance: 52.9
click at [980, 692] on div "Prev Next Page 3 of 80 Interior Design/Sales Hill Country Interiors is Southwes…" at bounding box center [738, 735] width 816 height 2736
click at [1007, 671] on button "Create My Account" at bounding box center [1008, 697] width 221 height 53
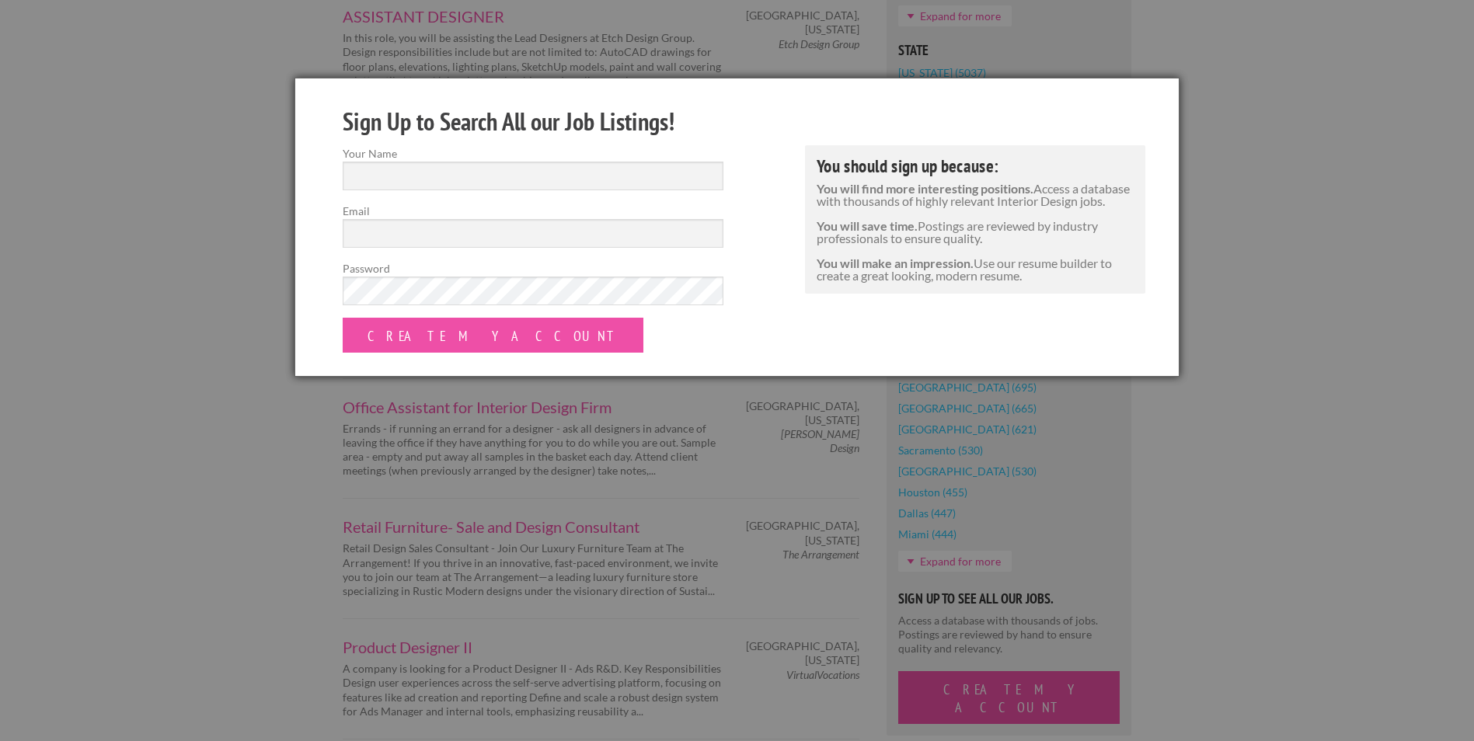
click at [1238, 309] on div at bounding box center [737, 370] width 1474 height 741
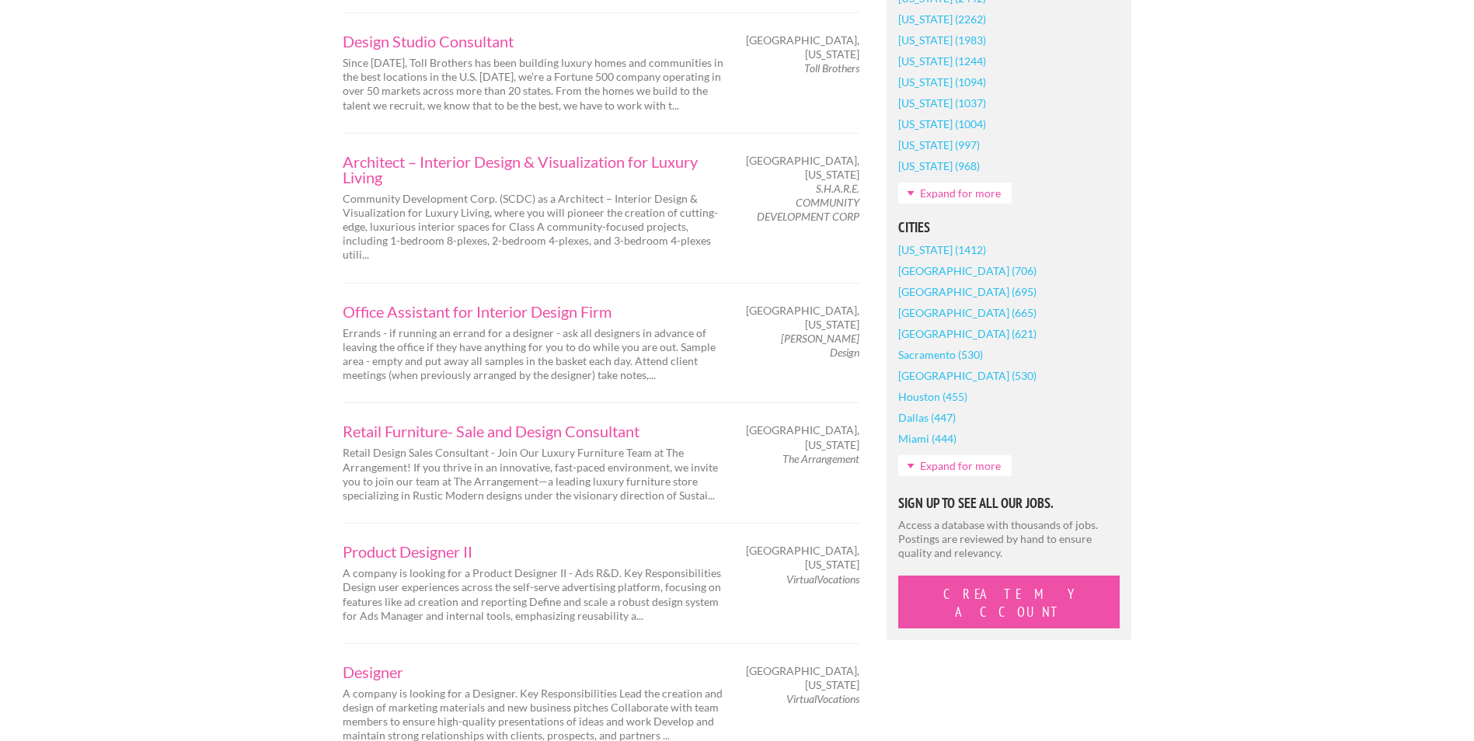
scroll to position [1166, 0]
